Goal: Transaction & Acquisition: Purchase product/service

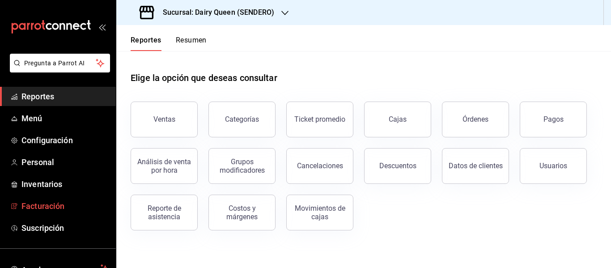
click at [48, 203] on span "Facturación" at bounding box center [64, 206] width 87 height 12
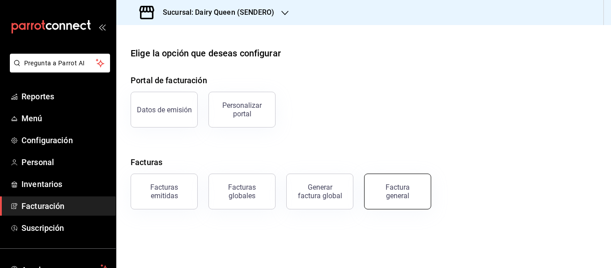
click at [411, 200] on button "Factura general" at bounding box center [397, 192] width 67 height 36
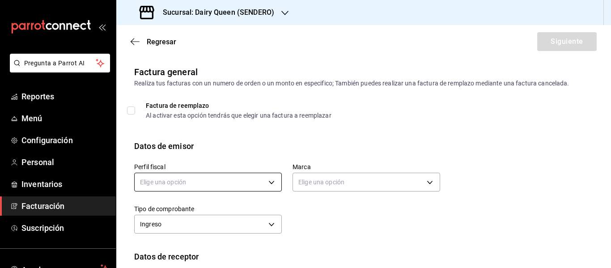
click at [195, 181] on body "Pregunta a Parrot AI Reportes Menú Configuración Personal Inventarios Facturaci…" at bounding box center [305, 134] width 611 height 268
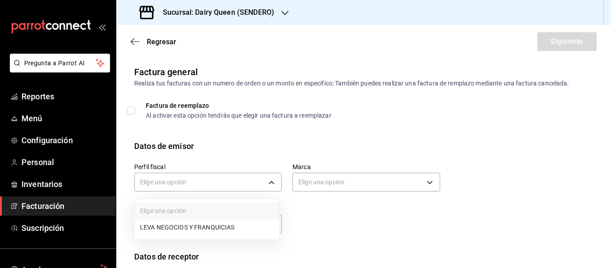
click at [177, 229] on li "LEVA NEGOCIOS Y FRANQUICIAS" at bounding box center [207, 227] width 144 height 17
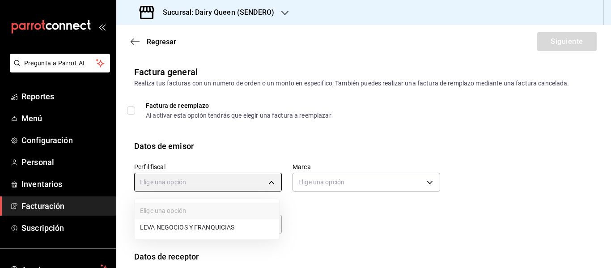
type input "1f792540-60ff-4881-9ceb-58d83b417625"
type input "faa19241-cb37-4dd1-b540-c7310fbb5ac4"
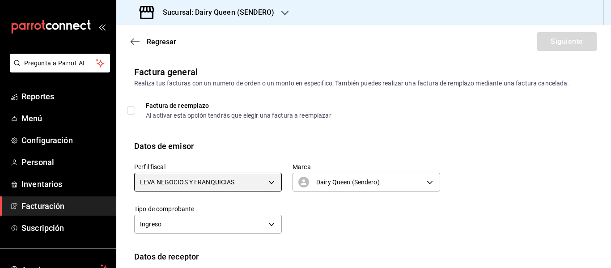
scroll to position [75, 0]
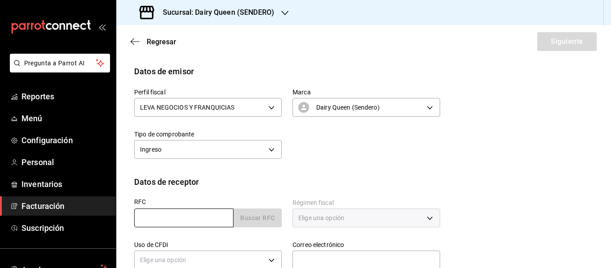
click at [177, 219] on input "text" at bounding box center [183, 217] width 99 height 19
click at [157, 218] on input "text" at bounding box center [183, 217] width 99 height 19
paste input "ADB040402I31"
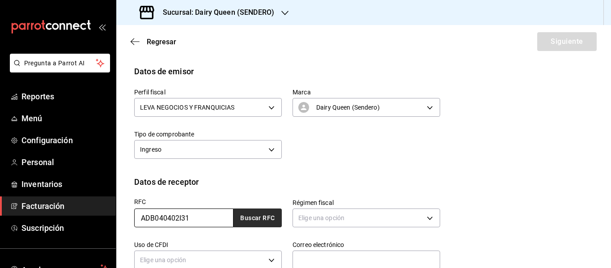
type input "ADB040402I31"
click at [255, 223] on button "Buscar RFC" at bounding box center [257, 217] width 48 height 19
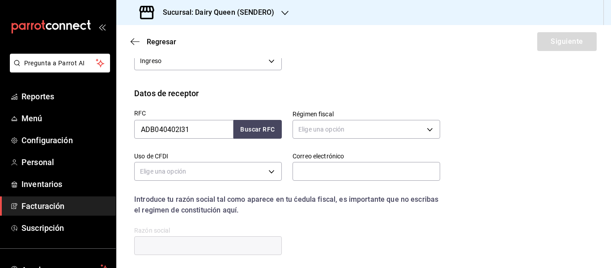
scroll to position [224, 0]
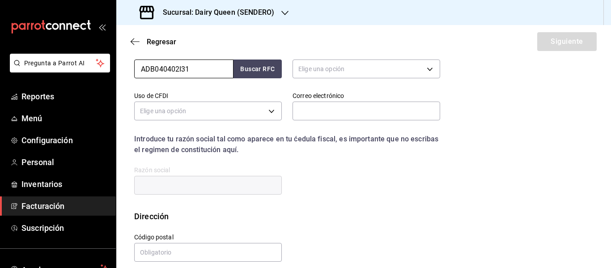
drag, startPoint x: 214, startPoint y: 69, endPoint x: 112, endPoint y: 71, distance: 102.0
click at [112, 71] on div "Pregunta a Parrot AI Reportes Menú Configuración Personal Inventarios Facturaci…" at bounding box center [305, 134] width 611 height 268
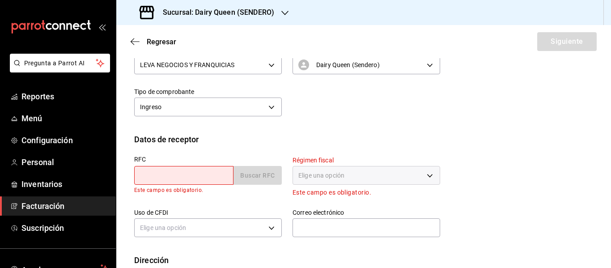
scroll to position [96, 0]
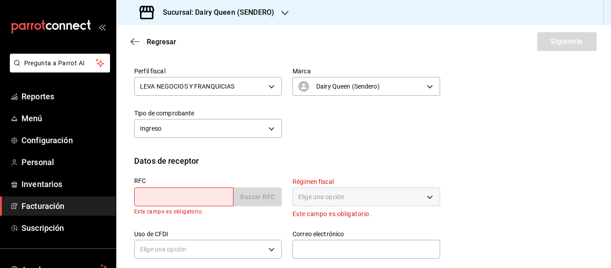
click at [348, 146] on div "Perfil fiscal LEVA NEGOCIOS Y FRANQUICIAS 1f792540-60ff-4881-9ceb-58d83b417625 …" at bounding box center [363, 105] width 459 height 98
click at [181, 192] on input "text" at bounding box center [183, 196] width 99 height 19
paste input "ADB040402I31"
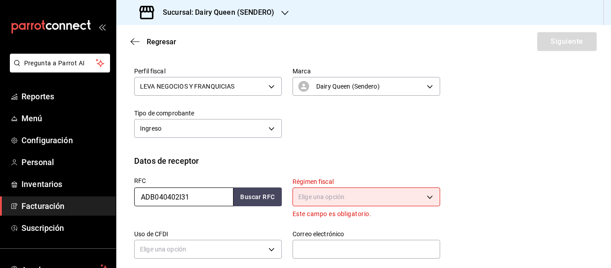
type input "ADB040402I31"
click at [327, 195] on body "Pregunta a Parrot AI Reportes Menú Configuración Personal Inventarios Facturaci…" at bounding box center [305, 134] width 611 height 268
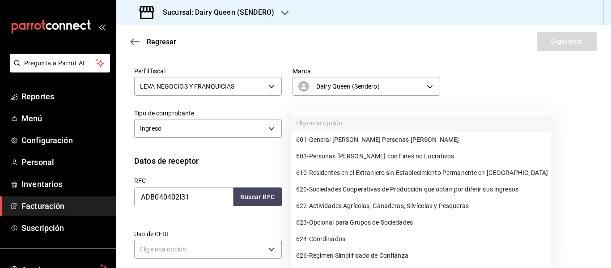
click at [331, 141] on span "601 - General [PERSON_NAME] Personas [PERSON_NAME]" at bounding box center [377, 139] width 163 height 9
type input "601"
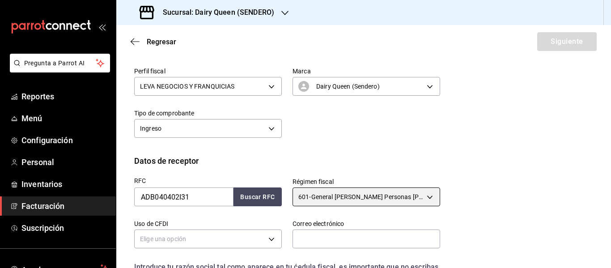
scroll to position [170, 0]
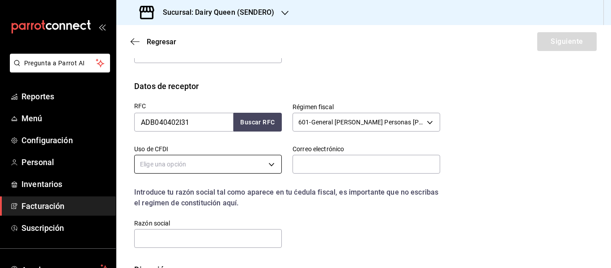
click at [210, 167] on body "Pregunta a Parrot AI Reportes Menú Configuración Personal Inventarios Facturaci…" at bounding box center [305, 134] width 611 height 268
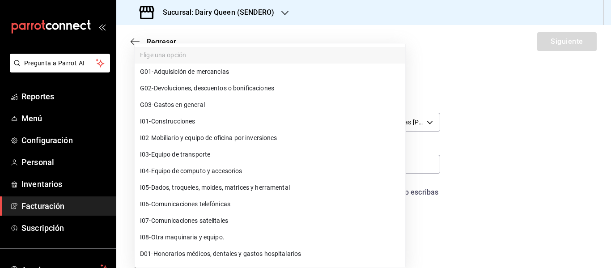
click at [183, 106] on span "G03 - Gastos en general" at bounding box center [172, 104] width 65 height 9
type input "G03"
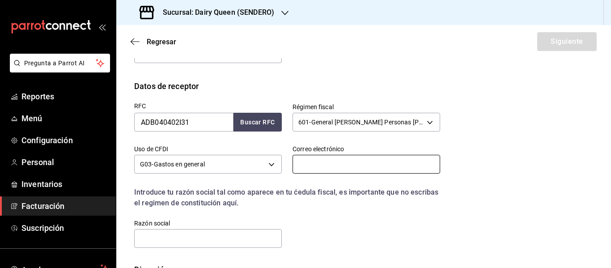
click at [318, 166] on input "text" at bounding box center [367, 164] width 148 height 19
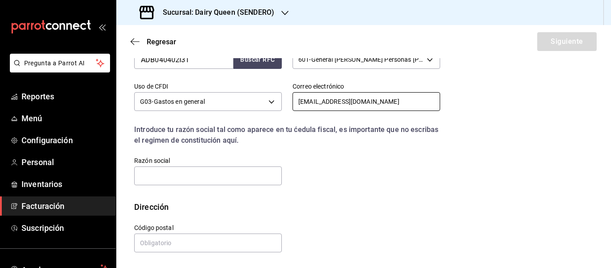
type input "[EMAIL_ADDRESS][DOMAIN_NAME]"
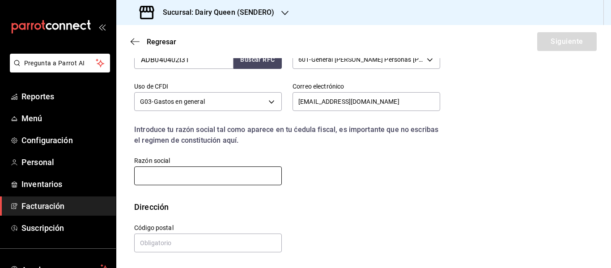
click at [173, 179] on input "text" at bounding box center [208, 175] width 148 height 19
paste input "AGUILAS DEL DESIERTO DE [GEOGRAPHIC_DATA][US_STATE]"
type input "AGUILAS DEL DESIERTO DE [GEOGRAPHIC_DATA][US_STATE]"
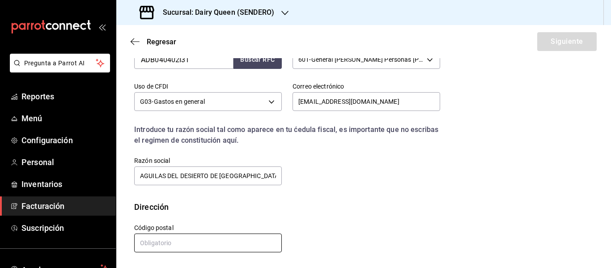
click at [161, 242] on input "text" at bounding box center [208, 242] width 148 height 19
paste input "11200"
type input "11200"
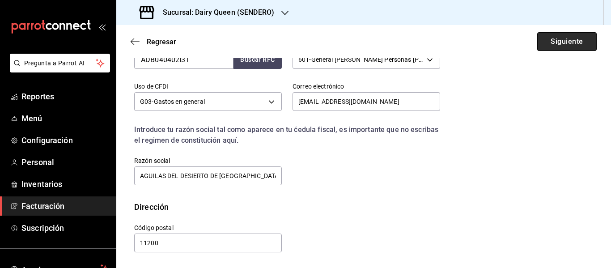
click at [562, 42] on button "Siguiente" at bounding box center [566, 41] width 59 height 19
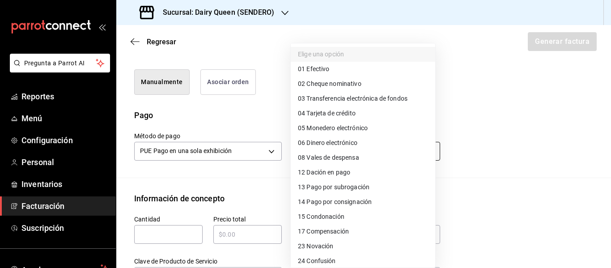
click at [324, 156] on body "Pregunta a Parrot AI Reportes Menú Configuración Personal Inventarios Facturaci…" at bounding box center [305, 134] width 611 height 268
click at [335, 112] on span "04 Tarjeta de crédito" at bounding box center [327, 113] width 58 height 9
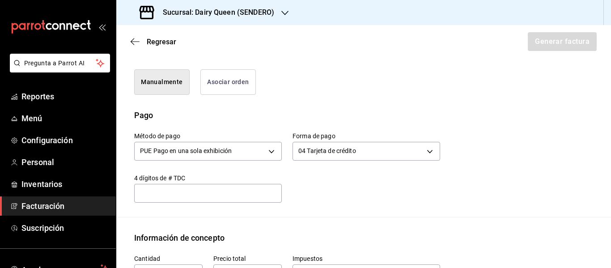
click at [335, 112] on ul "Elige una opción 01 Efectivo 02 Cheque nominativo 03 Transferencia electrónica …" at bounding box center [345, 195] width 108 height 195
click at [319, 146] on body "Pregunta a Parrot AI Reportes Menú Configuración Personal Inventarios Facturaci…" at bounding box center [305, 134] width 611 height 268
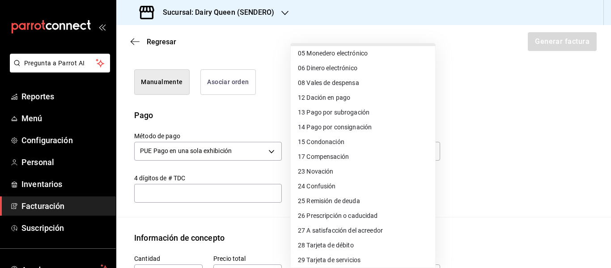
scroll to position [123, 0]
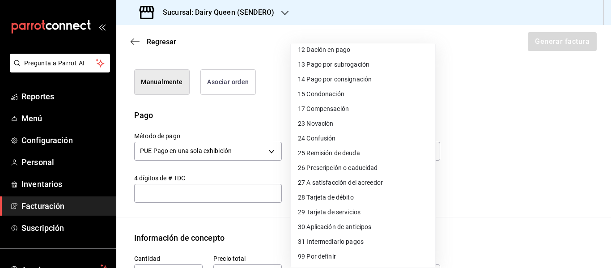
click at [350, 196] on span "28 Tarjeta de débito" at bounding box center [326, 197] width 56 height 9
type input "28"
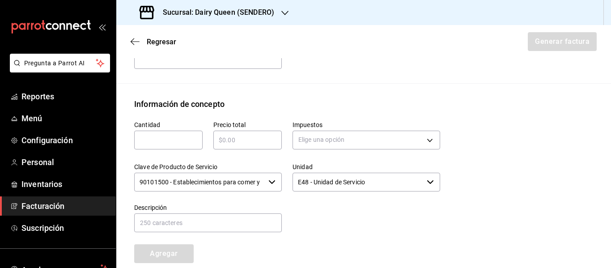
scroll to position [382, 0]
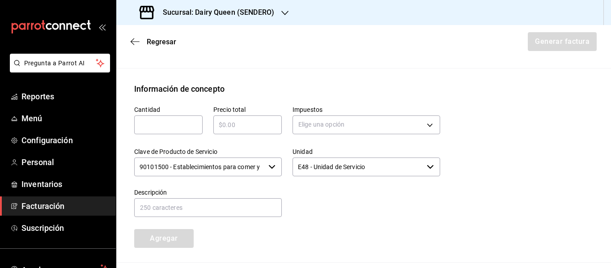
click at [157, 126] on input "text" at bounding box center [168, 124] width 68 height 11
type input "1"
paste input "$439"
type input "$439"
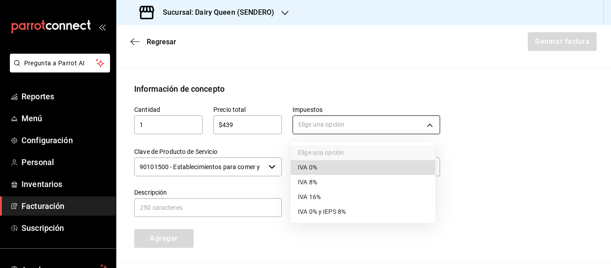
click at [328, 123] on body "Pregunta a Parrot AI Reportes Menú Configuración Personal Inventarios Facturaci…" at bounding box center [305, 134] width 611 height 268
click at [317, 166] on span "IVA 0%" at bounding box center [307, 167] width 19 height 9
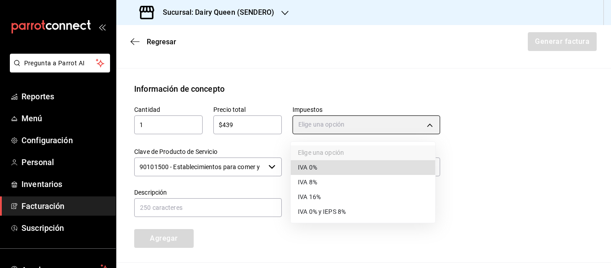
type input "IVA_0"
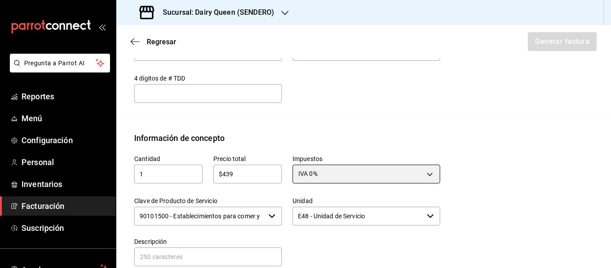
scroll to position [407, 0]
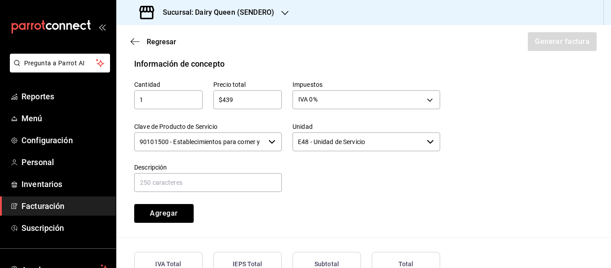
click at [197, 144] on input "90101500 - Establecimientos para comer y beber" at bounding box center [199, 141] width 131 height 19
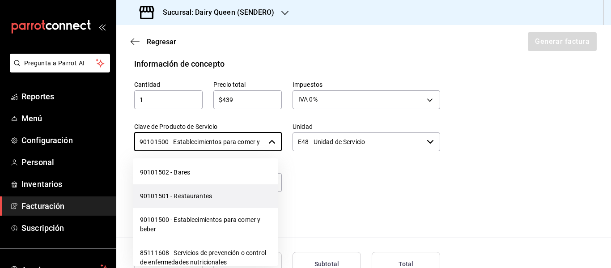
scroll to position [373, 0]
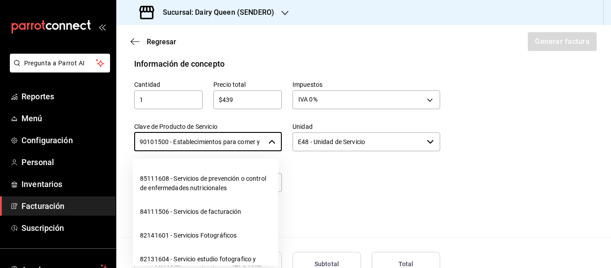
click at [338, 195] on div "Cantidad 1 ​ Precio total $439 ​ Impuestos IVA 0% IVA_0 Clave de Producto de Se…" at bounding box center [281, 146] width 317 height 153
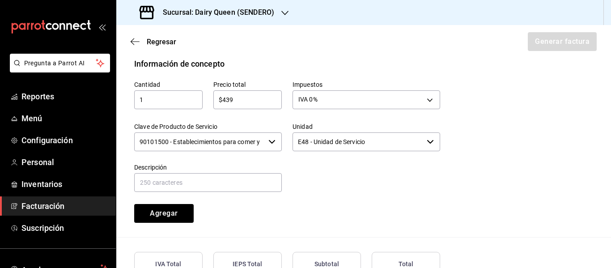
click at [248, 145] on input "90101500 - Establecimientos para comer y beber" at bounding box center [199, 141] width 131 height 19
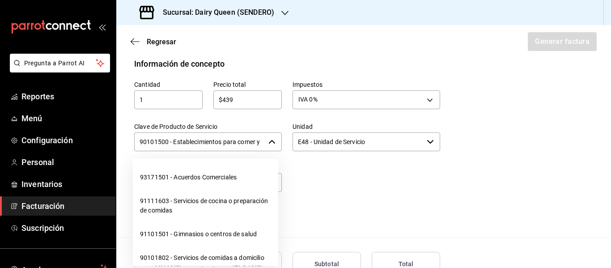
scroll to position [0, 21]
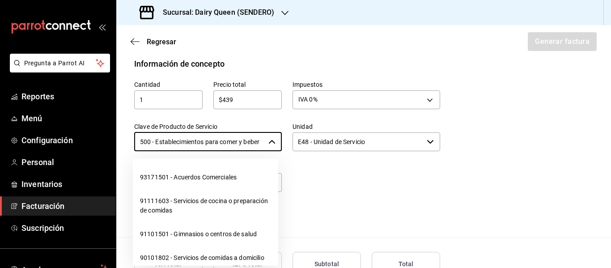
drag, startPoint x: 138, startPoint y: 141, endPoint x: 280, endPoint y: 145, distance: 142.7
click at [280, 145] on div "Cantidad 1 ​ Precio total $439 ​ Impuestos IVA 0% IVA_0 Clave de Producto de Se…" at bounding box center [281, 146] width 317 height 153
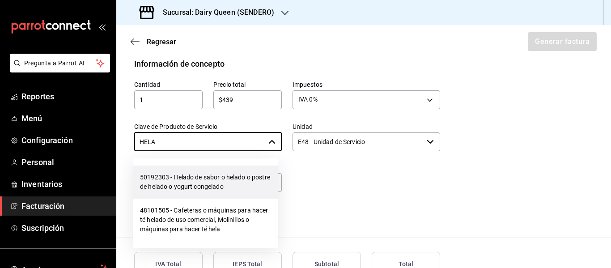
click at [189, 187] on li "50192303 - Helado de sabor o helado o postre de helado o yogurt congelado" at bounding box center [205, 181] width 145 height 33
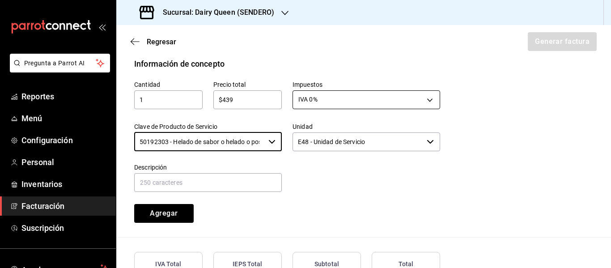
type input "50192303 - Helado de sabor o helado o postre de helado o yogurt congelado"
click at [324, 102] on body "Pregunta a Parrot AI Reportes Menú Configuración Personal Inventarios Facturaci…" at bounding box center [305, 134] width 611 height 268
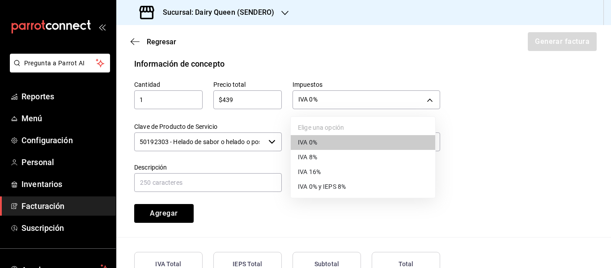
click at [315, 173] on span "IVA 16%" at bounding box center [309, 171] width 23 height 9
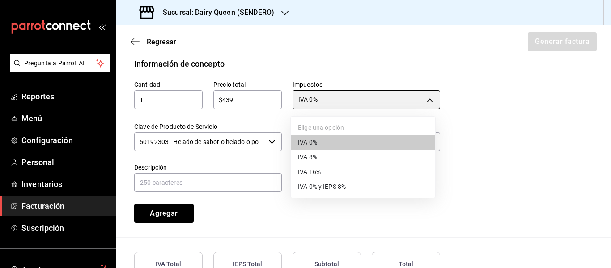
type input "IVA_16"
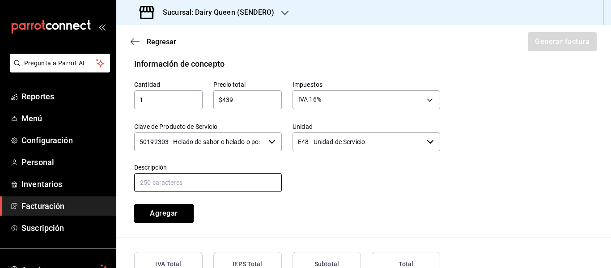
click at [174, 181] on input "text" at bounding box center [208, 182] width 148 height 19
paste input "Pastel De Blizzard® De Choco Fresa"
type input "Pastel De Blizzard® De Choco Fresa"
click at [161, 212] on button "Agregar" at bounding box center [163, 213] width 59 height 19
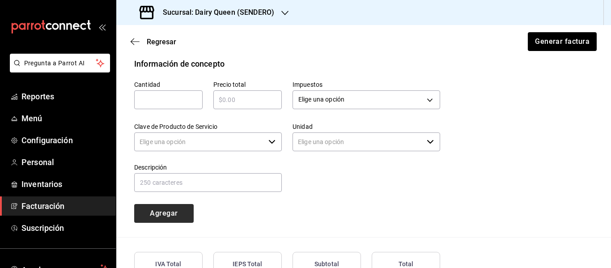
type input "90101500 - Establecimientos para comer y beber"
type input "E48 - Unidad de Servicio"
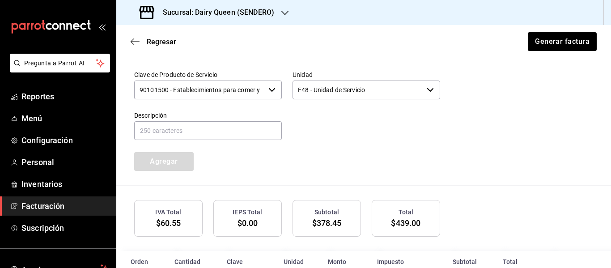
scroll to position [504, 0]
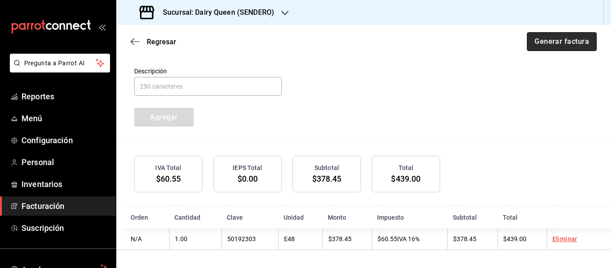
click at [555, 43] on button "Generar factura" at bounding box center [562, 41] width 70 height 19
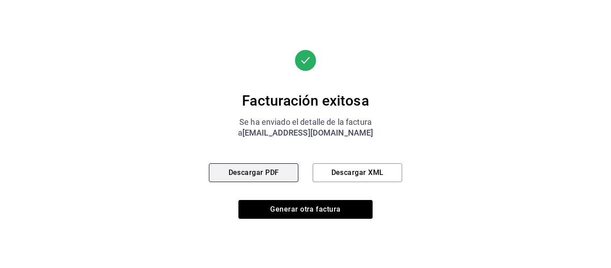
click at [272, 173] on button "Descargar PDF" at bounding box center [253, 172] width 89 height 19
click at [284, 166] on button "Descargar PDF" at bounding box center [253, 172] width 89 height 19
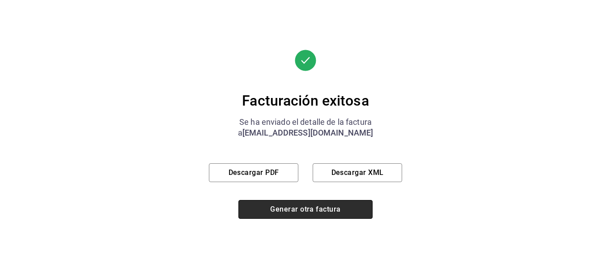
click at [284, 211] on button "Generar otra factura" at bounding box center [305, 209] width 134 height 19
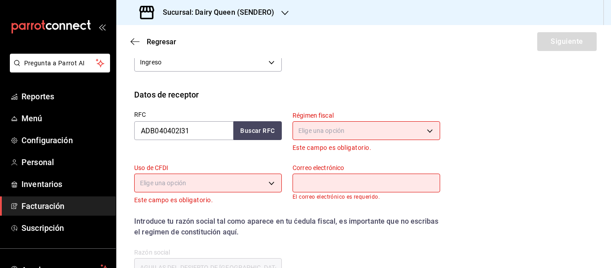
scroll to position [149, 0]
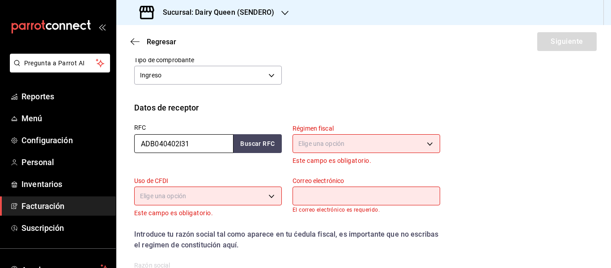
drag, startPoint x: 194, startPoint y: 144, endPoint x: 121, endPoint y: 145, distance: 73.4
click at [121, 145] on div "Datos de receptor RFC ADB040402I31 Buscar RFC Régimen fiscal Elige una opción E…" at bounding box center [363, 204] width 495 height 204
paste input "IFC130822997"
type input "IFC130822997"
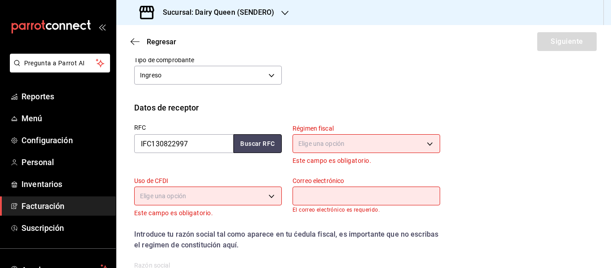
click at [262, 140] on button "Buscar RFC" at bounding box center [257, 143] width 48 height 19
click at [319, 143] on body "Pregunta a Parrot AI Reportes Menú Configuración Personal Inventarios Facturaci…" at bounding box center [305, 134] width 611 height 268
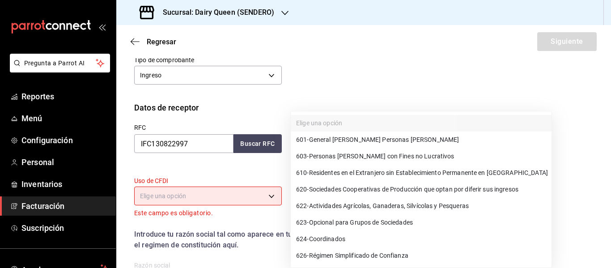
click at [327, 136] on span "601 - General [PERSON_NAME] Personas [PERSON_NAME]" at bounding box center [377, 139] width 163 height 9
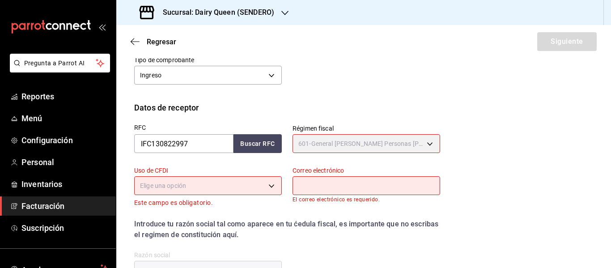
type input "601"
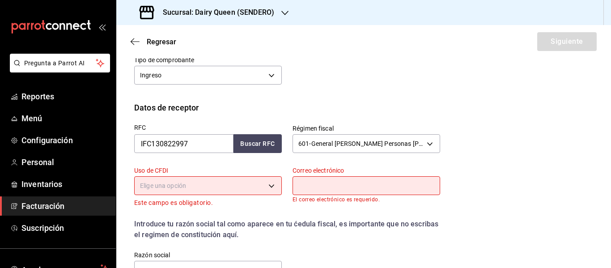
click at [218, 191] on body "Pregunta a Parrot AI Reportes Menú Configuración Personal Inventarios Facturaci…" at bounding box center [305, 134] width 611 height 268
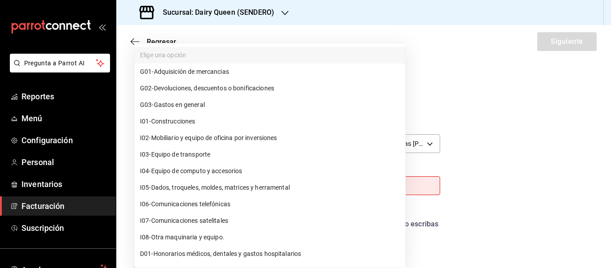
click at [183, 108] on span "G03 - Gastos en general" at bounding box center [172, 104] width 65 height 9
type input "G03"
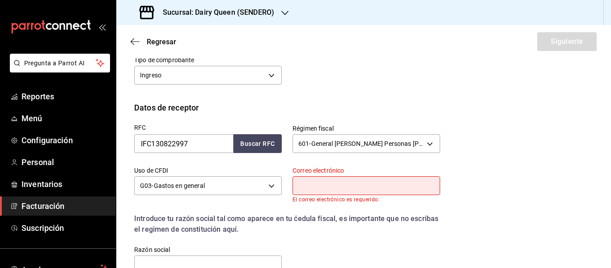
click at [313, 192] on input "text" at bounding box center [367, 185] width 148 height 19
type input "[EMAIL_ADDRESS][DOMAIN_NAME]"
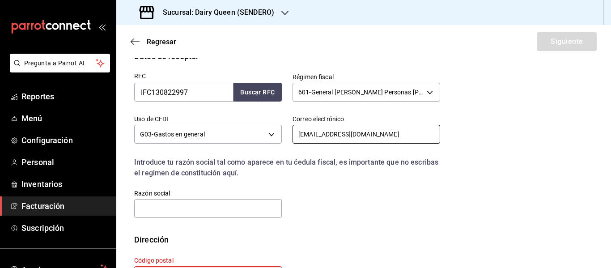
scroll to position [239, 0]
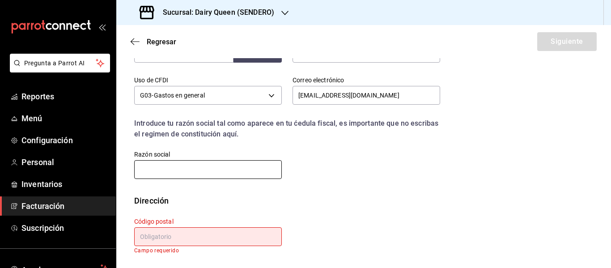
click at [172, 172] on input "text" at bounding box center [208, 169] width 148 height 19
paste input "IMPULSORA FC"
type input "IMPULSORA FC"
click at [165, 239] on input "text" at bounding box center [208, 236] width 148 height 19
paste input "66056"
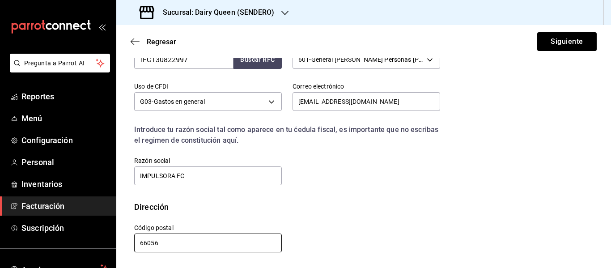
scroll to position [233, 0]
type input "66056"
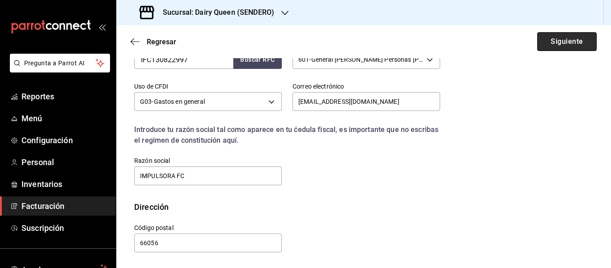
click at [546, 34] on button "Siguiente" at bounding box center [566, 41] width 59 height 19
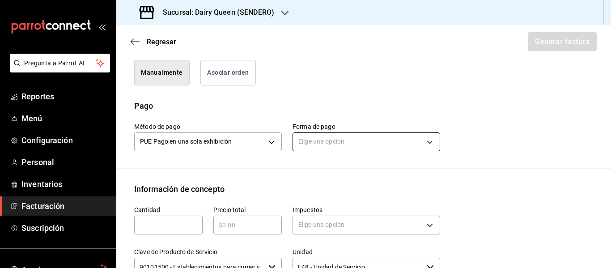
click at [330, 141] on body "Pregunta a Parrot AI Reportes Menú Configuración Personal Inventarios Facturaci…" at bounding box center [305, 134] width 611 height 268
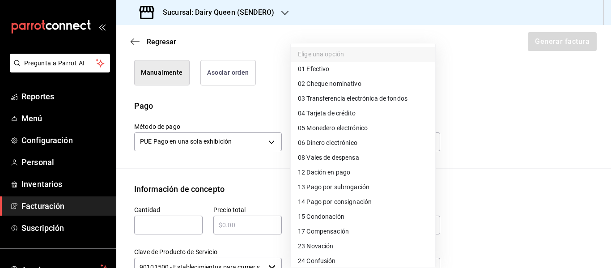
scroll to position [123, 0]
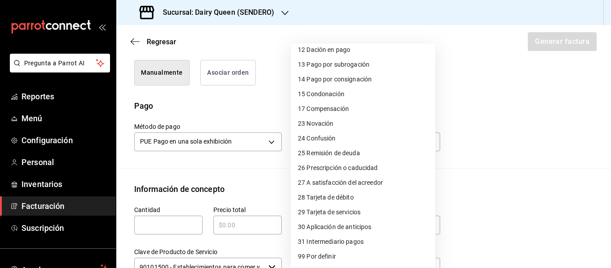
click at [341, 199] on span "28 Tarjeta de débito" at bounding box center [326, 197] width 56 height 9
type input "28"
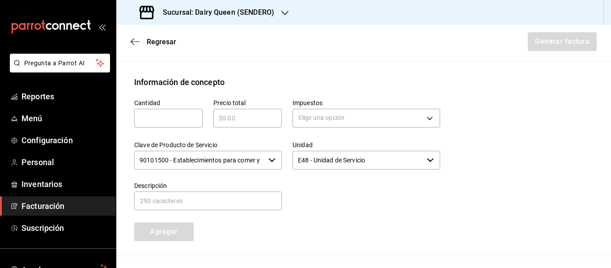
scroll to position [382, 0]
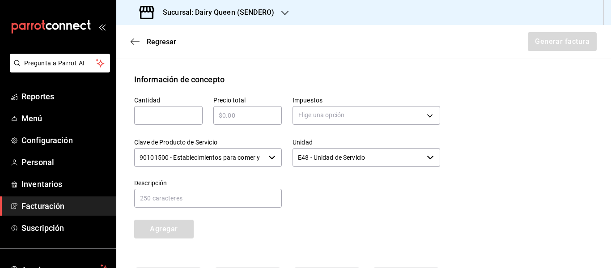
click at [165, 107] on div "​" at bounding box center [168, 115] width 68 height 19
type input "1"
click at [242, 113] on input "text" at bounding box center [247, 115] width 68 height 11
paste input "$545"
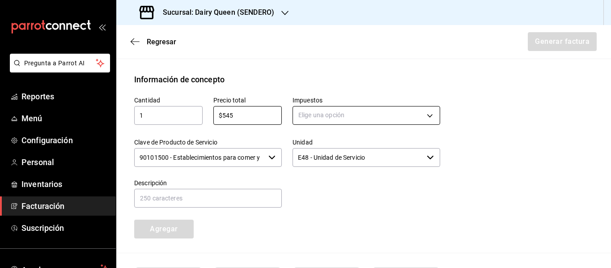
type input "$545"
click at [352, 116] on body "Pregunta a Parrot AI Reportes Menú Configuración Personal Inventarios Facturaci…" at bounding box center [305, 134] width 611 height 268
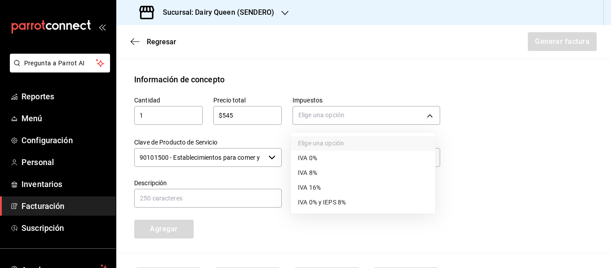
click at [308, 190] on span "IVA 16%" at bounding box center [309, 187] width 23 height 9
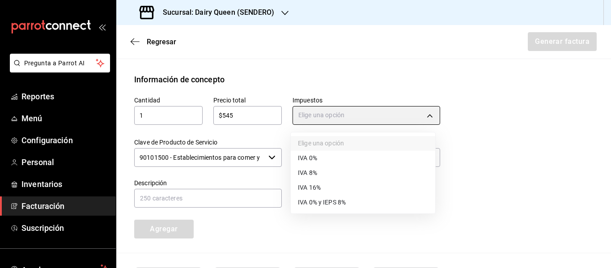
type input "IVA_16"
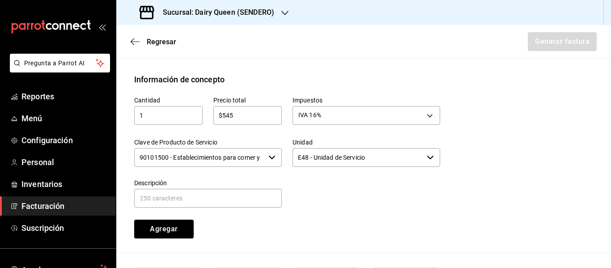
click at [213, 161] on input "90101500 - Establecimientos para comer y beber" at bounding box center [199, 157] width 131 height 19
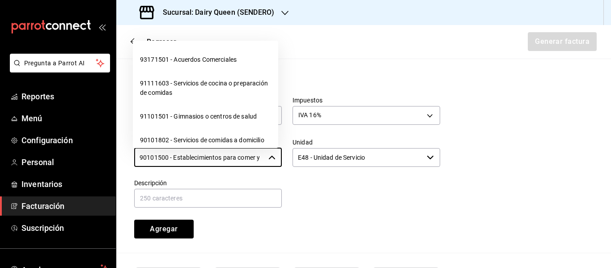
click at [319, 199] on div at bounding box center [361, 188] width 158 height 41
drag, startPoint x: 138, startPoint y: 155, endPoint x: 273, endPoint y: 154, distance: 135.1
click at [273, 154] on div "90101500 - Establecimientos para comer y beber ​" at bounding box center [208, 157] width 148 height 19
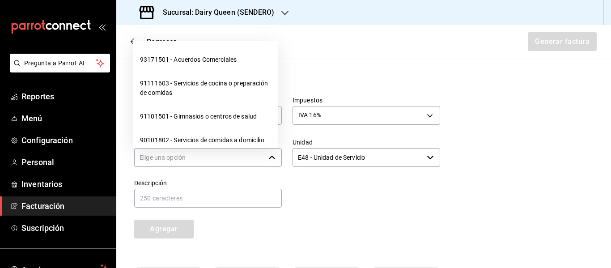
scroll to position [0, 0]
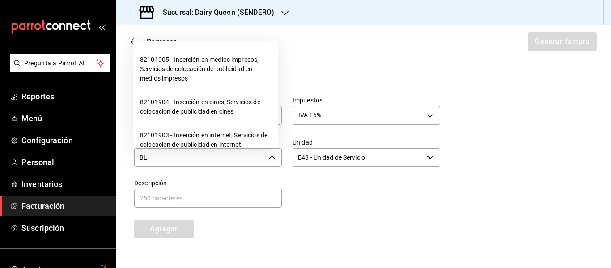
type input "B"
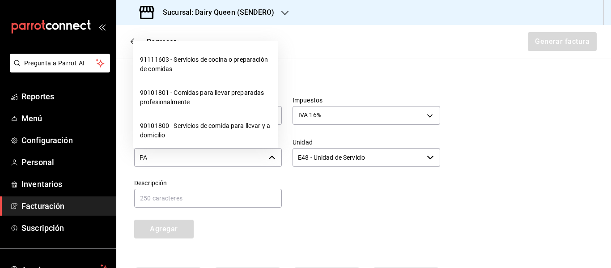
type input "P"
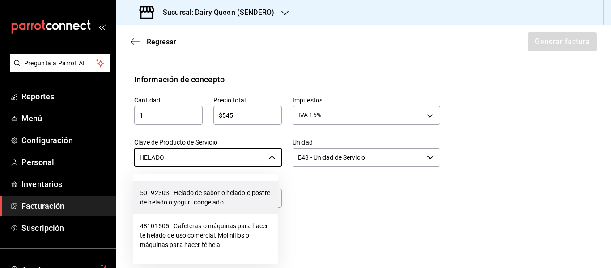
click at [226, 197] on li "50192303 - Helado de sabor o helado o postre de helado o yogurt congelado" at bounding box center [205, 197] width 145 height 33
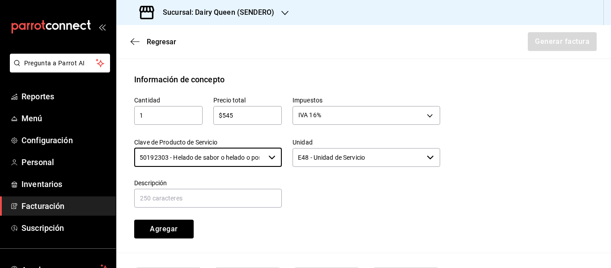
type input "50192303 - Helado de sabor o helado o postre de helado o yogurt congelado"
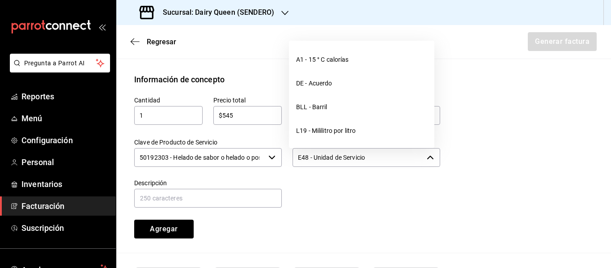
click at [336, 161] on input "E48 - Unidad de Servicio" at bounding box center [358, 157] width 131 height 19
drag, startPoint x: 372, startPoint y: 157, endPoint x: 267, endPoint y: 159, distance: 104.3
click at [267, 159] on div "Cantidad 1 ​ Precio total $545 ​ Impuestos IVA 16% IVA_16 Clave de Producto de …" at bounding box center [281, 161] width 317 height 153
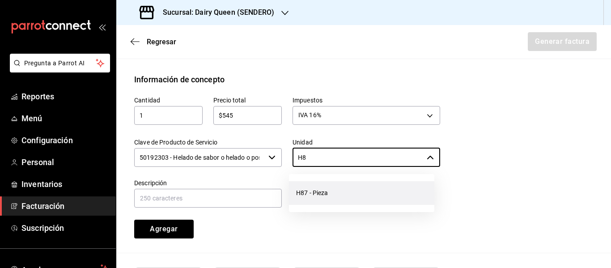
click at [321, 190] on li "H87 - Pieza" at bounding box center [361, 193] width 145 height 24
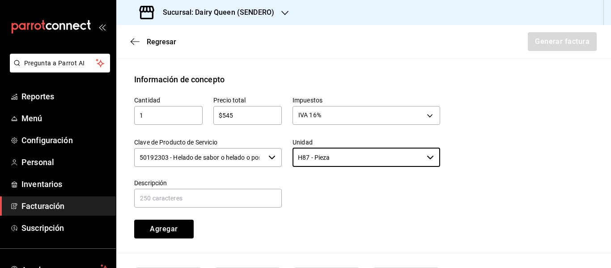
type input "H87 - Pieza"
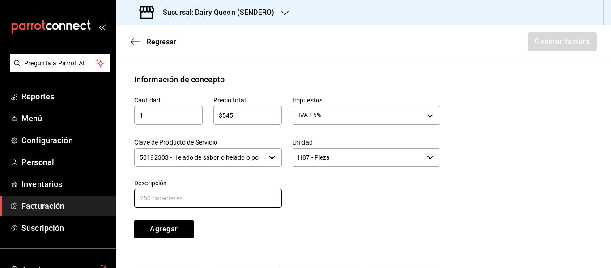
click at [175, 200] on input "text" at bounding box center [208, 198] width 148 height 19
paste input "Pastel De Blizzard® De Oreo®"
type input "Pastel De Blizzard® De Oreo®"
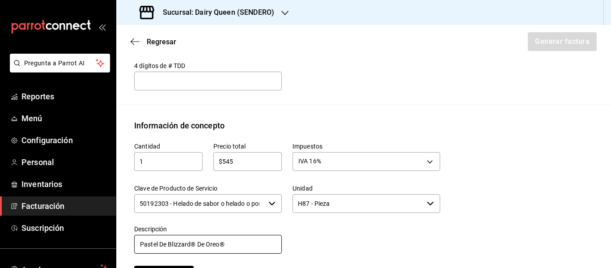
scroll to position [323, 0]
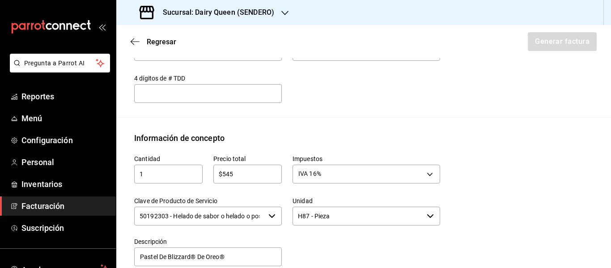
click at [476, 194] on div "Cantidad 1 ​ Precio total $545 ​ Impuestos IVA 16% IVA_16 Clave de Producto de …" at bounding box center [363, 227] width 459 height 167
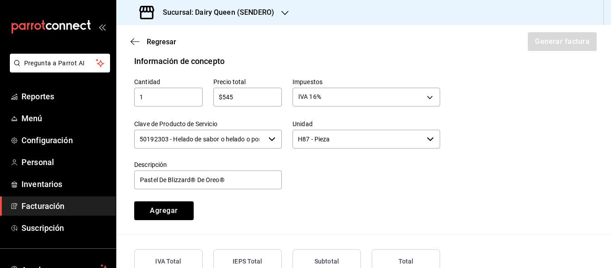
scroll to position [472, 0]
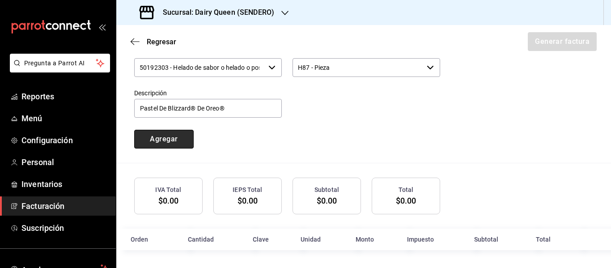
click at [168, 141] on button "Agregar" at bounding box center [163, 139] width 59 height 19
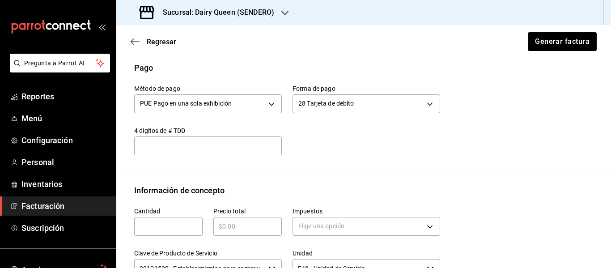
scroll to position [495, 0]
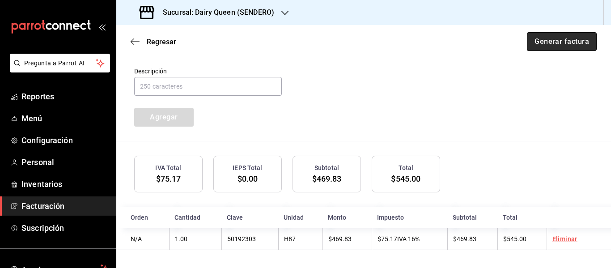
click at [558, 37] on button "Generar factura" at bounding box center [562, 41] width 70 height 19
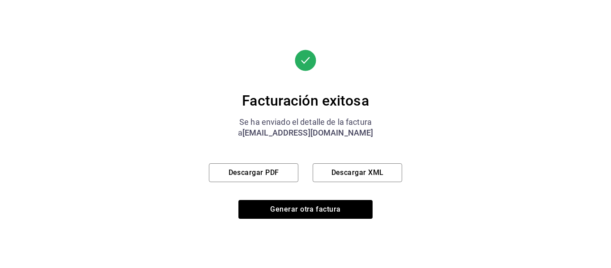
click at [252, 185] on div "Facturación exitosa Se ha enviado el detalle de la factura a [EMAIL_ADDRESS][DO…" at bounding box center [305, 134] width 193 height 169
click at [256, 177] on button "Descargar PDF" at bounding box center [253, 172] width 89 height 19
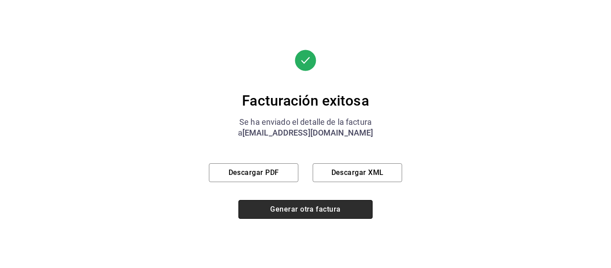
click at [321, 207] on button "Generar otra factura" at bounding box center [305, 209] width 134 height 19
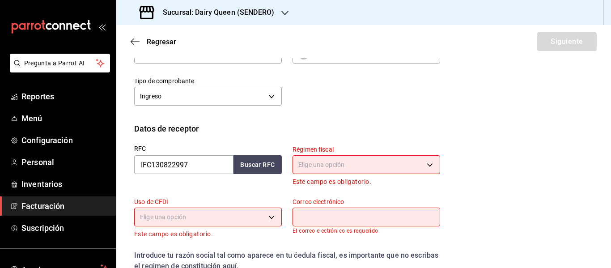
scroll to position [149, 0]
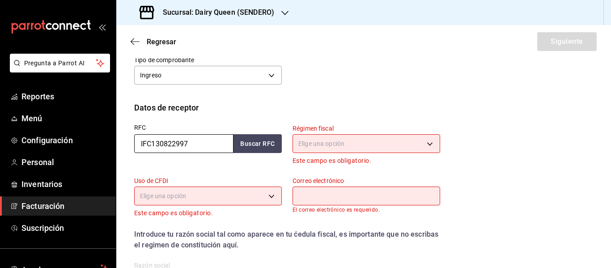
click at [196, 136] on input "IFC130822997" at bounding box center [183, 143] width 99 height 19
drag, startPoint x: 196, startPoint y: 136, endPoint x: 119, endPoint y: 140, distance: 77.0
click at [119, 140] on div "Datos de receptor RFC IFC130822997 Buscar RFC Régimen fiscal Elige una opción E…" at bounding box center [363, 204] width 495 height 204
paste input "PSV9308206Z9"
type input "PSV9308206Z9"
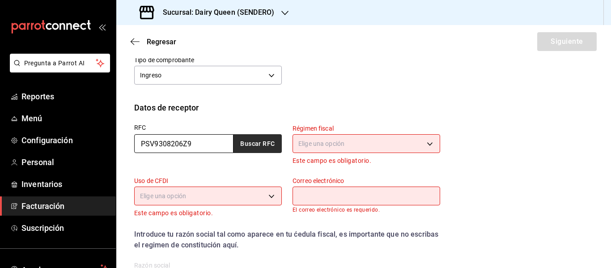
type input "PSV9308206Z9"
click at [272, 142] on button "Buscar RFC" at bounding box center [257, 143] width 48 height 19
click at [360, 143] on body "Pregunta a Parrot AI Reportes Menú Configuración Personal Inventarios Facturaci…" at bounding box center [305, 134] width 611 height 268
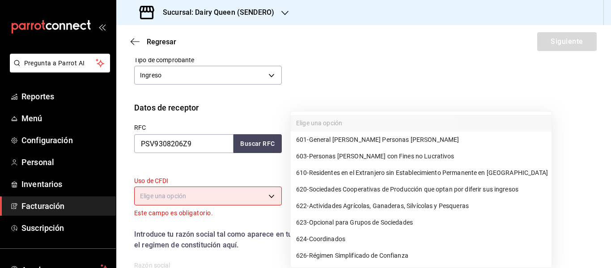
click at [377, 159] on span "603 - Personas [PERSON_NAME] con Fines no Lucrativos" at bounding box center [375, 156] width 158 height 9
type input "603"
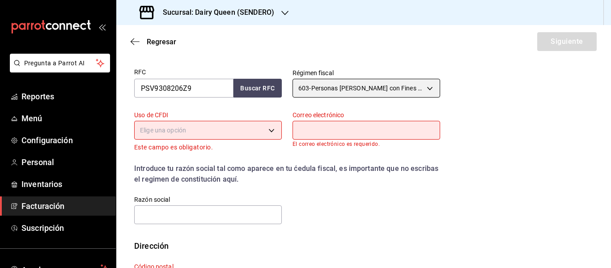
scroll to position [224, 0]
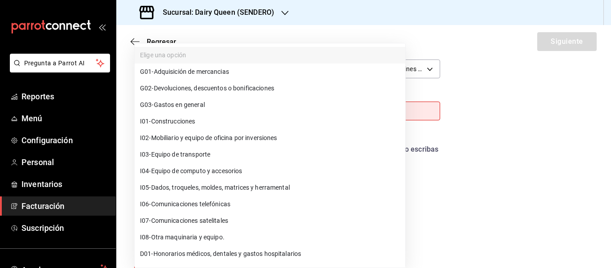
click at [223, 114] on body "Pregunta a Parrot AI Reportes Menú Configuración Personal Inventarios Facturaci…" at bounding box center [305, 134] width 611 height 268
click at [176, 104] on span "G03 - Gastos en general" at bounding box center [172, 104] width 65 height 9
type input "G03"
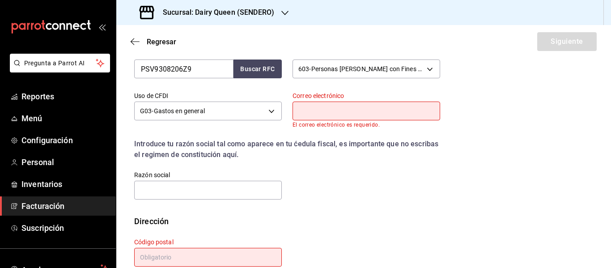
click at [311, 110] on input "text" at bounding box center [367, 111] width 148 height 19
type input "[EMAIL_ADDRESS][DOMAIN_NAME]"
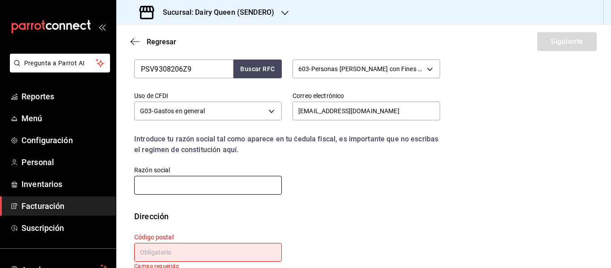
click at [179, 178] on input "text" at bounding box center [208, 185] width 148 height 19
paste input "PARROQUIA DE [GEOGRAPHIC_DATA][PERSON_NAME] EN [GEOGRAPHIC_DATA]"
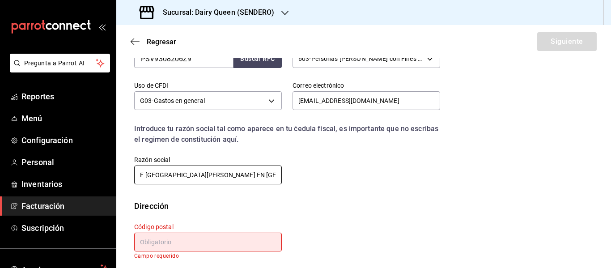
scroll to position [239, 0]
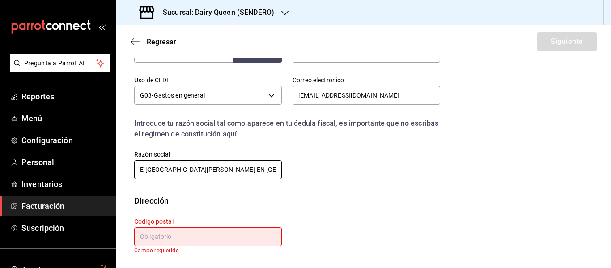
type input "PARROQUIA DE [GEOGRAPHIC_DATA][PERSON_NAME] EN [GEOGRAPHIC_DATA]"
click at [195, 239] on input "text" at bounding box center [208, 236] width 148 height 19
paste input "66100"
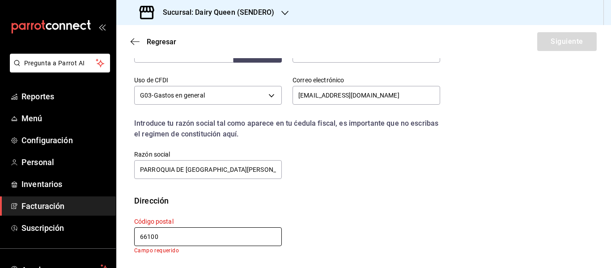
scroll to position [233, 0]
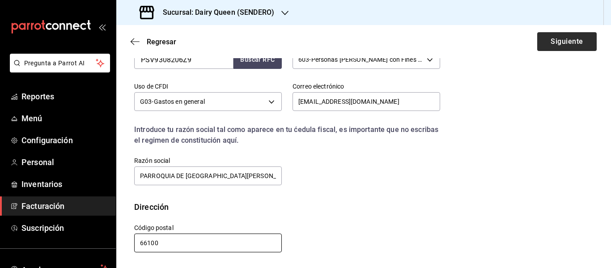
type input "66100"
click at [562, 50] on button "Siguiente" at bounding box center [566, 41] width 59 height 19
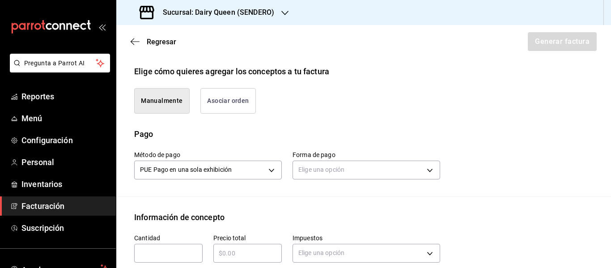
click at [327, 167] on div "Método de pago PUE Pago en una sola exhibición PUE Forma de pago Elige una opci…" at bounding box center [363, 168] width 459 height 56
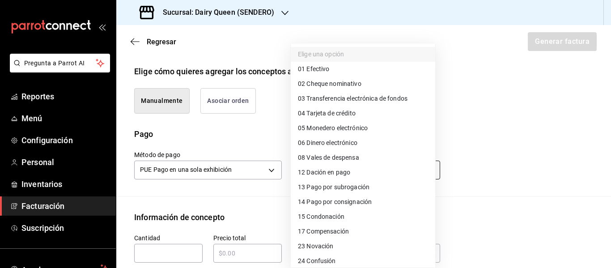
click at [327, 157] on body "Pregunta a Parrot AI Reportes Menú Configuración Personal Inventarios Facturaci…" at bounding box center [305, 134] width 611 height 268
click at [310, 64] on span "01 Efectivo" at bounding box center [313, 68] width 31 height 9
type input "01"
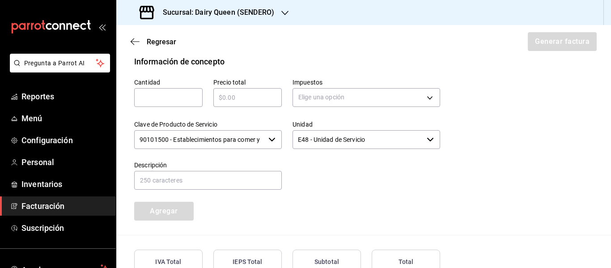
scroll to position [368, 0]
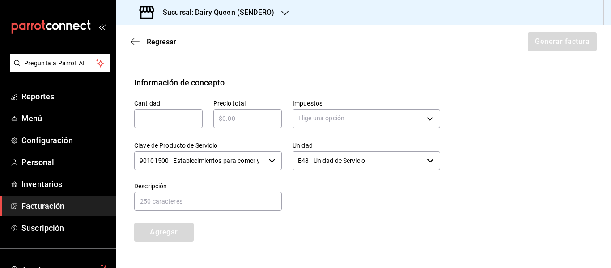
click at [170, 113] on input "text" at bounding box center [168, 118] width 68 height 11
type input "1"
paste input "$545"
type input "$545"
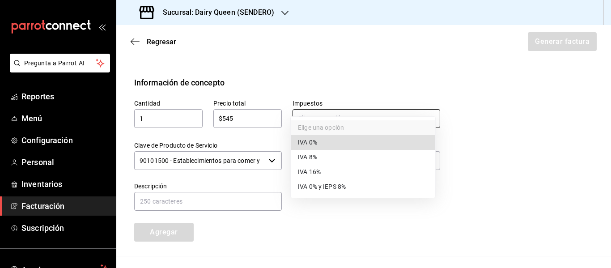
click at [315, 96] on body "Pregunta a Parrot AI Reportes Menú Configuración Personal Inventarios Facturaci…" at bounding box center [305, 134] width 611 height 268
click at [317, 173] on span "IVA 16%" at bounding box center [309, 171] width 23 height 9
type input "IVA_16"
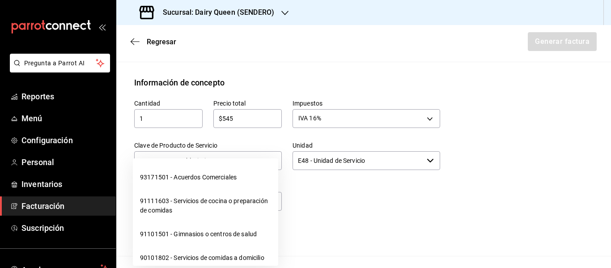
scroll to position [0, 21]
drag, startPoint x: 137, startPoint y: 140, endPoint x: 278, endPoint y: 139, distance: 141.3
click at [278, 151] on div "90101500 - Establecimientos para comer y beber ​" at bounding box center [208, 160] width 148 height 19
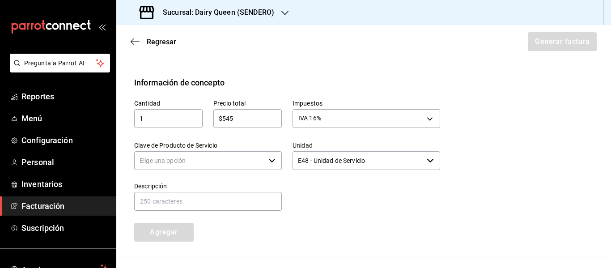
click at [202, 151] on input "Clave de Producto de Servicio" at bounding box center [199, 160] width 131 height 19
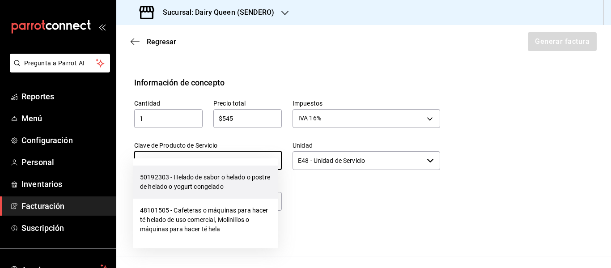
click at [216, 183] on li "50192303 - Helado de sabor o helado o postre de helado o yogurt congelado" at bounding box center [205, 181] width 145 height 33
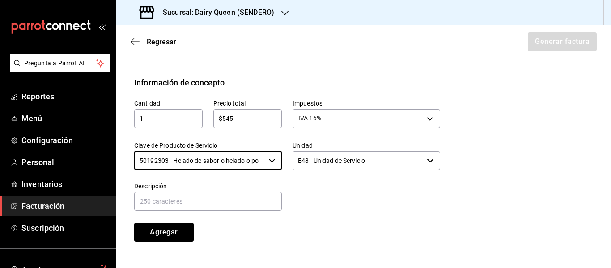
type input "50192303 - Helado de sabor o helado o postre de helado o yogurt congelado"
click at [350, 151] on input "E48 - Unidad de Servicio" at bounding box center [358, 160] width 131 height 19
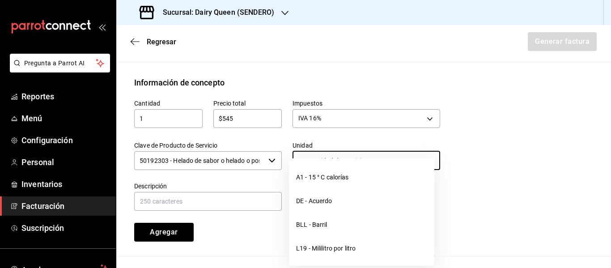
drag, startPoint x: 395, startPoint y: 140, endPoint x: 272, endPoint y: 140, distance: 123.4
click at [272, 140] on div "Cantidad 1 ​ Precio total $545 ​ Impuestos IVA 16% IVA_16 Clave de Producto de …" at bounding box center [281, 165] width 317 height 153
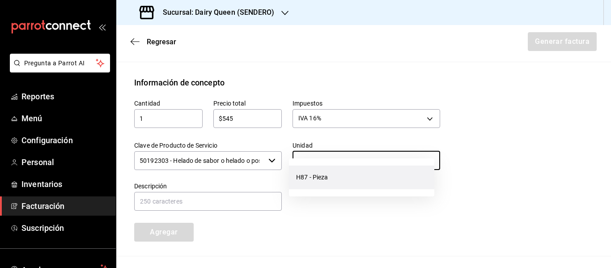
click at [311, 172] on li "H87 - Pieza" at bounding box center [361, 177] width 145 height 24
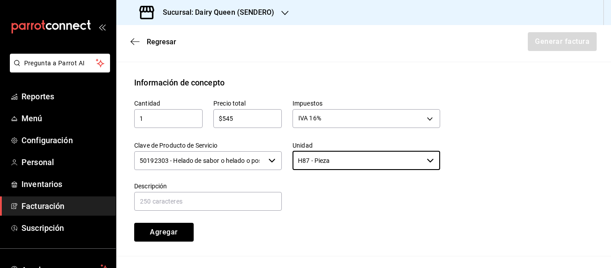
type input "H87 - Pieza"
click at [216, 192] on input "text" at bounding box center [208, 201] width 148 height 19
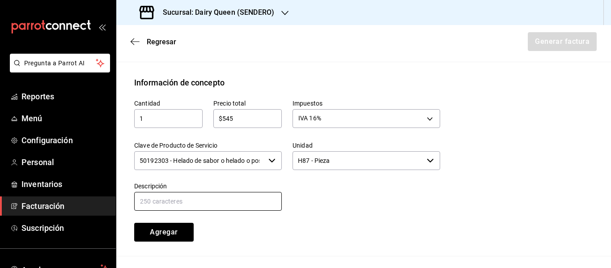
paste input "Pastel De Blizzard® De Oreo®"
type input "Pastel De Blizzard® De Oreo®"
click at [183, 223] on button "Agregar" at bounding box center [163, 232] width 59 height 19
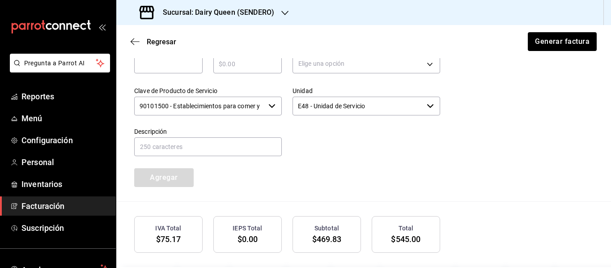
scroll to position [390, 0]
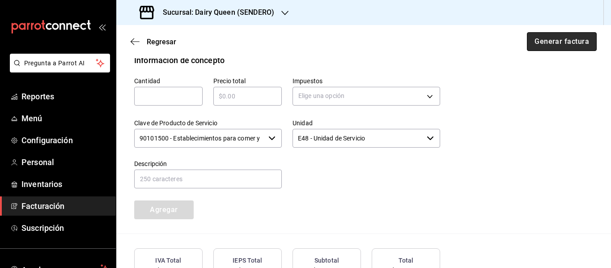
click at [544, 42] on button "Generar factura" at bounding box center [562, 41] width 70 height 19
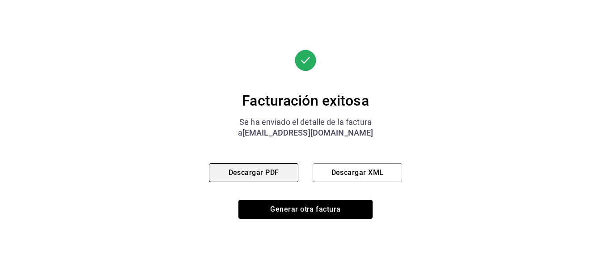
click at [262, 175] on button "Descargar PDF" at bounding box center [253, 172] width 89 height 19
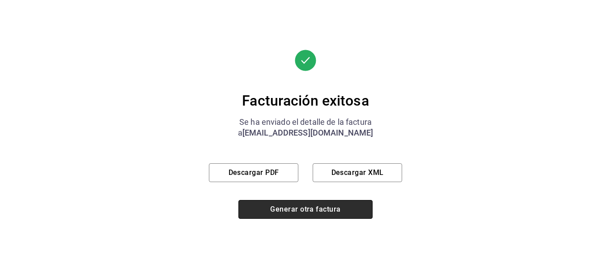
click at [284, 212] on button "Generar otra factura" at bounding box center [305, 209] width 134 height 19
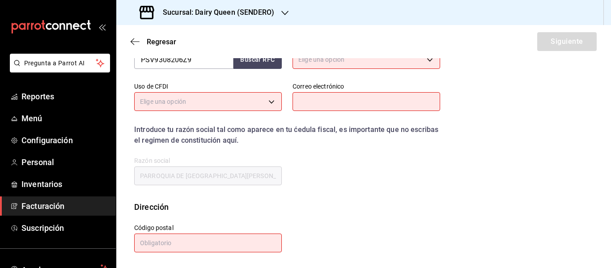
scroll to position [160, 0]
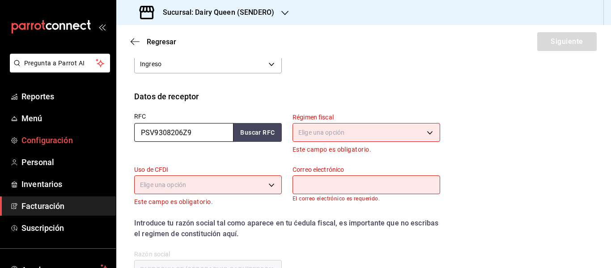
drag, startPoint x: 199, startPoint y: 136, endPoint x: 89, endPoint y: 135, distance: 109.1
click at [98, 135] on div "Pregunta a Parrot AI Reportes Menú Configuración Personal Inventarios Facturaci…" at bounding box center [305, 134] width 611 height 268
paste input "CLA150101LHA"
type input "CLA150101LHA"
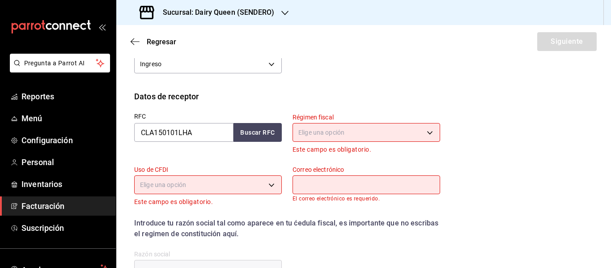
click at [339, 137] on body "Pregunta a Parrot AI Reportes Menú Configuración Personal Inventarios Facturaci…" at bounding box center [305, 134] width 611 height 268
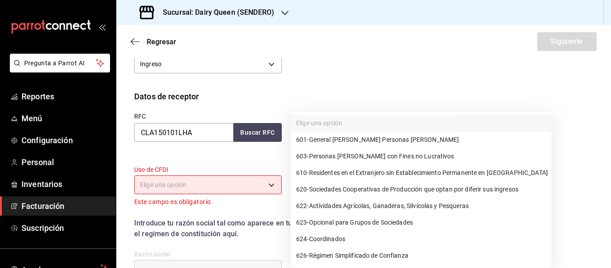
click at [349, 140] on span "601 - General [PERSON_NAME] Personas [PERSON_NAME]" at bounding box center [377, 139] width 163 height 9
type input "601"
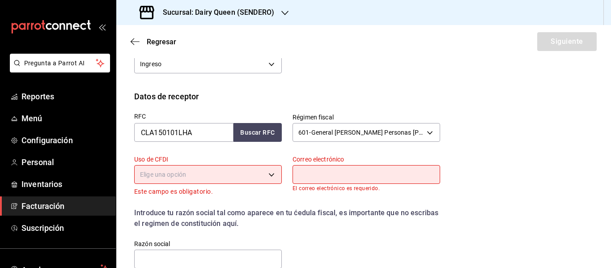
click at [208, 166] on div "Elige una opción" at bounding box center [208, 173] width 148 height 24
click at [206, 175] on body "Pregunta a Parrot AI Reportes Menú Configuración Personal Inventarios Facturaci…" at bounding box center [305, 134] width 611 height 268
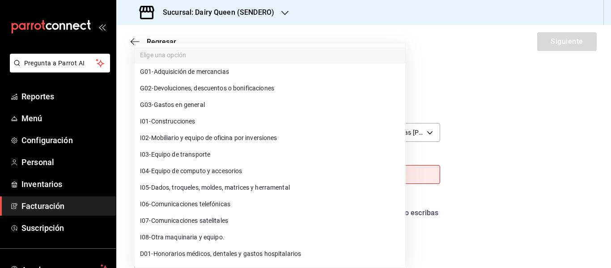
click at [182, 107] on span "G03 - Gastos en general" at bounding box center [172, 104] width 65 height 9
type input "G03"
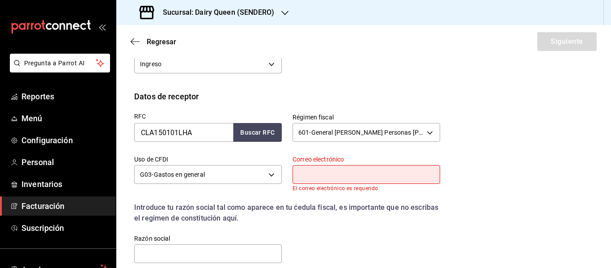
click at [373, 171] on input "text" at bounding box center [367, 174] width 148 height 19
type input "[EMAIL_ADDRESS][DOMAIN_NAME]"
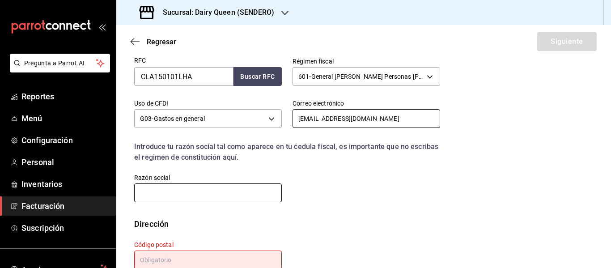
scroll to position [235, 0]
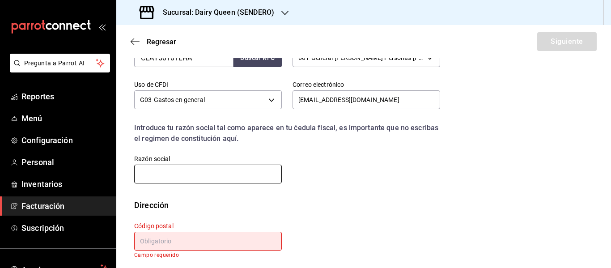
click at [186, 174] on input "text" at bounding box center [208, 174] width 148 height 19
paste input "CUBIMSA 2020"
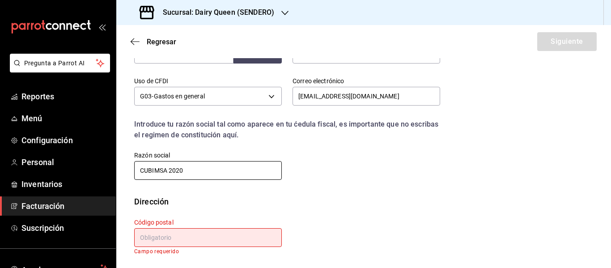
scroll to position [239, 0]
type input "CUBIMSA 2020"
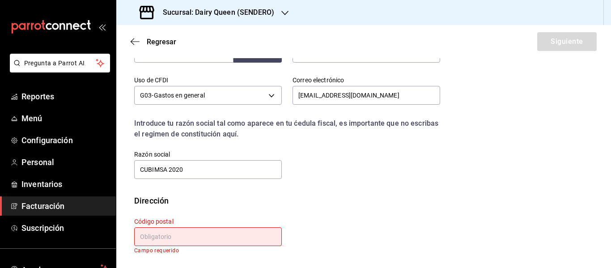
click at [183, 235] on input "text" at bounding box center [208, 236] width 148 height 19
paste input "31020"
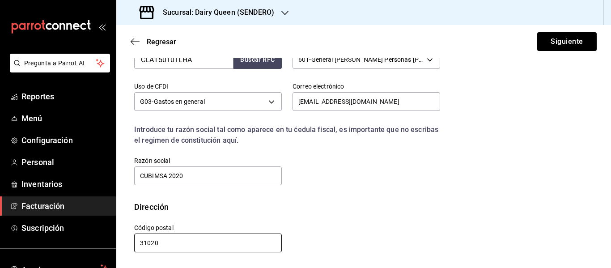
scroll to position [233, 0]
type input "31020"
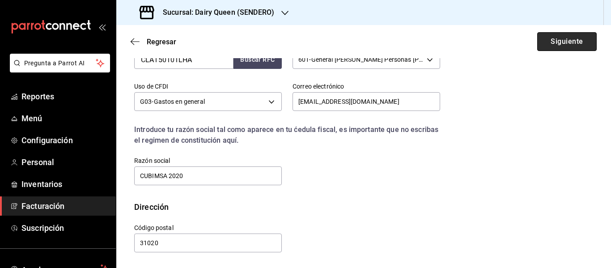
click at [569, 41] on button "Siguiente" at bounding box center [566, 41] width 59 height 19
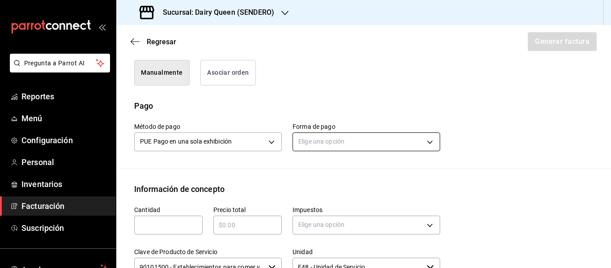
click at [318, 136] on body "Pregunta a Parrot AI Reportes Menú Configuración Personal Inventarios Facturaci…" at bounding box center [305, 134] width 611 height 268
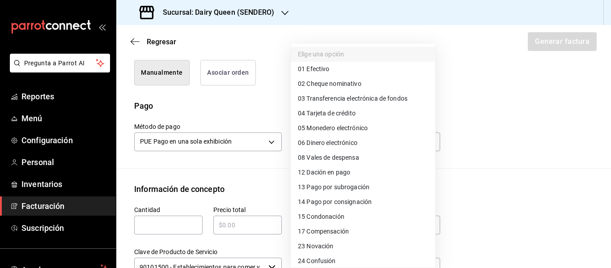
click at [323, 70] on span "01 Efectivo" at bounding box center [313, 68] width 31 height 9
type input "01"
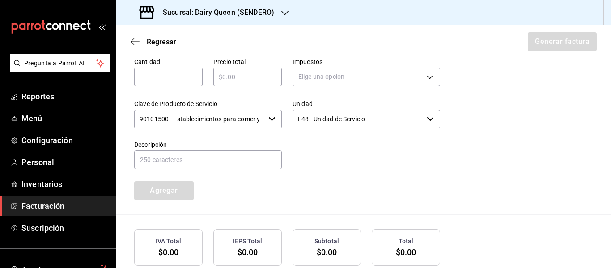
scroll to position [382, 0]
click at [173, 83] on div "​" at bounding box center [168, 76] width 68 height 19
type input "1"
paste input "$159"
type input "$159"
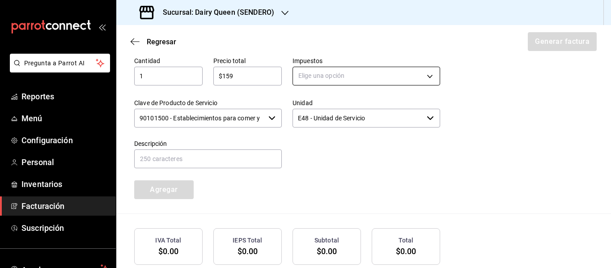
click at [336, 71] on body "Pregunta a Parrot AI Reportes Menú Configuración Personal Inventarios Facturaci…" at bounding box center [305, 134] width 611 height 268
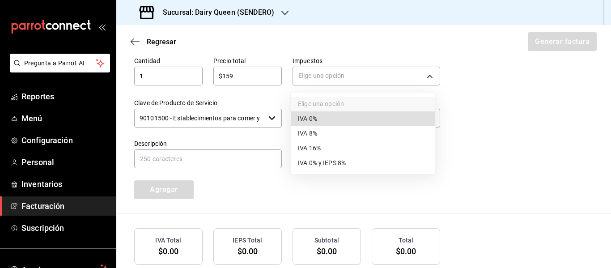
click at [308, 148] on span "IVA 16%" at bounding box center [309, 148] width 23 height 9
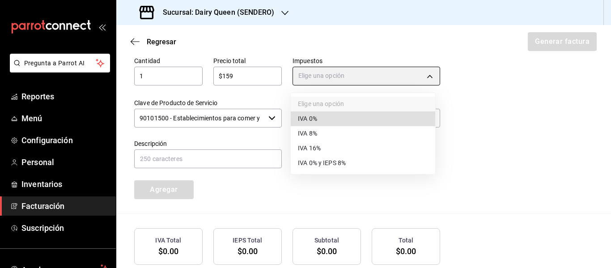
type input "IVA_16"
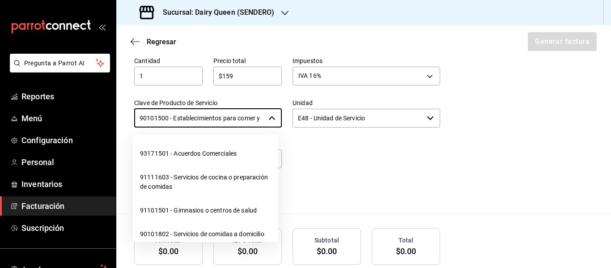
scroll to position [0, 21]
drag, startPoint x: 138, startPoint y: 116, endPoint x: 293, endPoint y: 116, distance: 155.2
click at [293, 116] on div "Cantidad 1 ​ Precio total $159 ​ Impuestos IVA 16% IVA_16 Clave de Producto de …" at bounding box center [281, 122] width 317 height 153
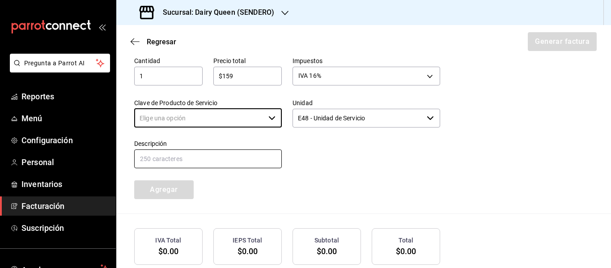
click at [175, 162] on input "text" at bounding box center [208, 158] width 148 height 19
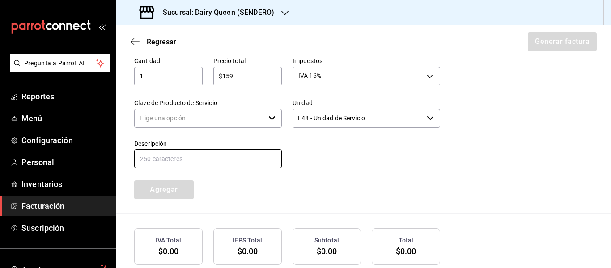
paste input "SixPack Dilly Bar"
type input "SixPack Dilly Bar"
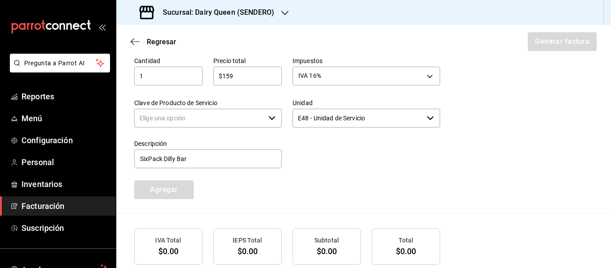
click at [167, 117] on input "Clave de Producto de Servicio" at bounding box center [199, 118] width 131 height 19
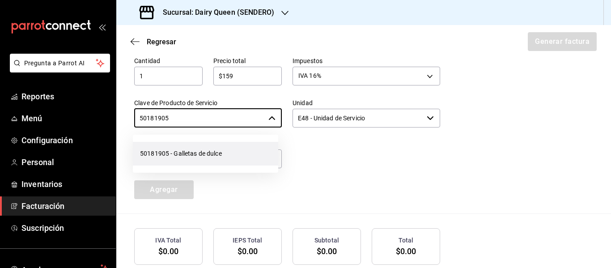
click at [206, 150] on li "50181905 - Galletas de dulce" at bounding box center [205, 154] width 145 height 24
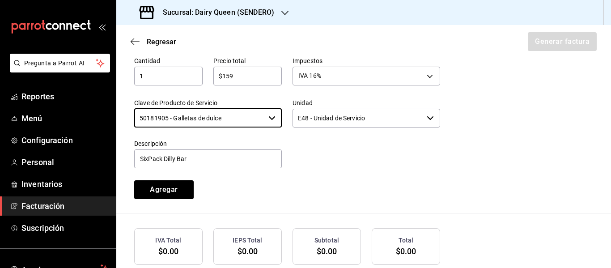
type input "50181905 - Galletas de dulce"
click at [329, 114] on input "E48 - Unidad de Servicio" at bounding box center [358, 118] width 131 height 19
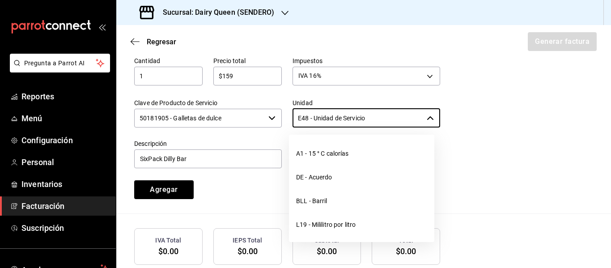
drag, startPoint x: 382, startPoint y: 115, endPoint x: 249, endPoint y: 114, distance: 133.3
click at [249, 114] on div "Cantidad 1 ​ Precio total $159 ​ Impuestos IVA 16% IVA_16 Clave de Producto de …" at bounding box center [281, 122] width 317 height 153
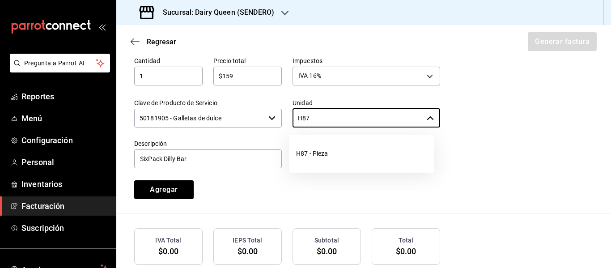
type input "H87 - Pieza"
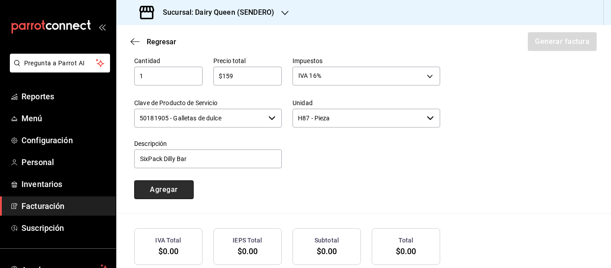
click at [165, 187] on button "Agregar" at bounding box center [163, 189] width 59 height 19
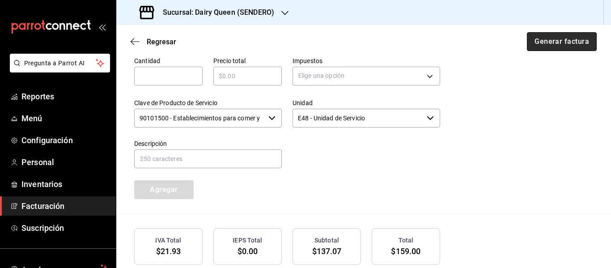
click at [572, 35] on button "Generar factura" at bounding box center [562, 41] width 70 height 19
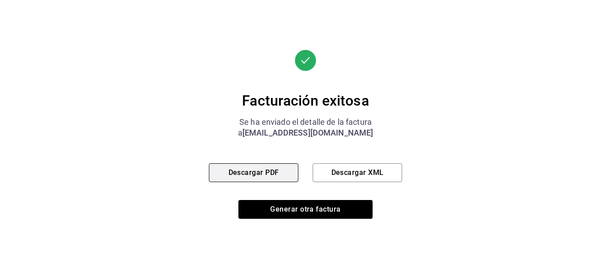
click at [255, 168] on button "Descargar PDF" at bounding box center [253, 172] width 89 height 19
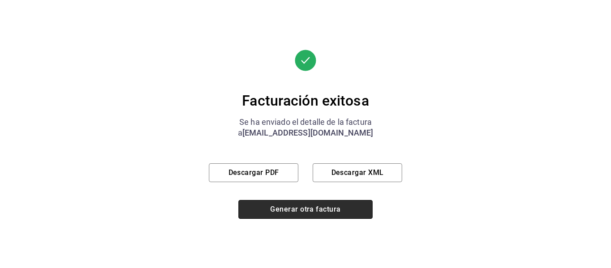
click at [291, 204] on button "Generar otra factura" at bounding box center [305, 209] width 134 height 19
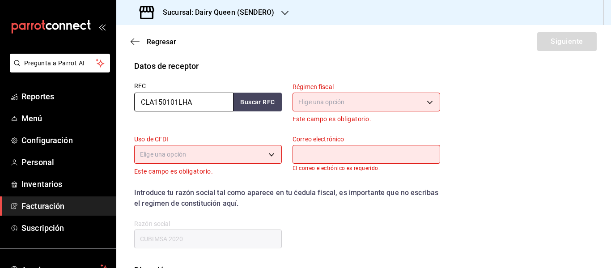
scroll to position [160, 0]
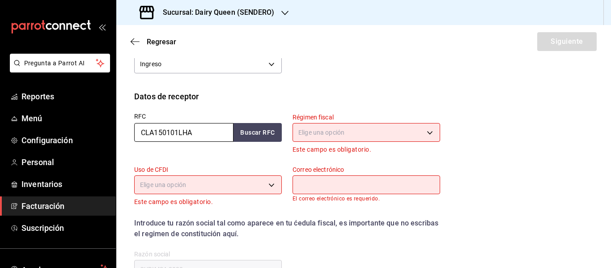
drag, startPoint x: 204, startPoint y: 135, endPoint x: 119, endPoint y: 133, distance: 85.4
click at [121, 133] on div "Datos de receptor RFC CLA150101LHA Buscar RFC Régimen fiscal Elige una opción E…" at bounding box center [363, 192] width 495 height 204
paste input "ARO140930BU0"
type input "ARO140930BU0"
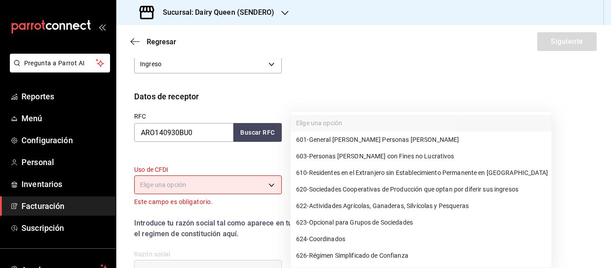
click at [346, 138] on body "Pregunta a Parrot AI Reportes Menú Configuración Personal Inventarios Facturaci…" at bounding box center [305, 134] width 611 height 268
click at [349, 141] on span "601 - General [PERSON_NAME] Personas [PERSON_NAME]" at bounding box center [377, 139] width 163 height 9
type input "601"
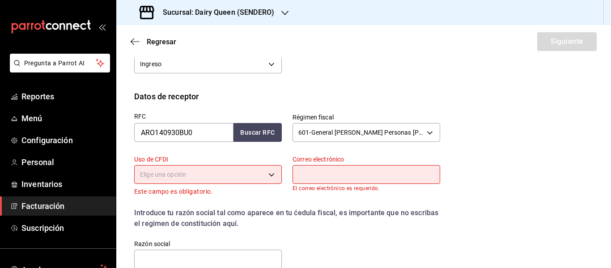
click at [218, 178] on body "Pregunta a Parrot AI Reportes Menú Configuración Personal Inventarios Facturaci…" at bounding box center [305, 134] width 611 height 268
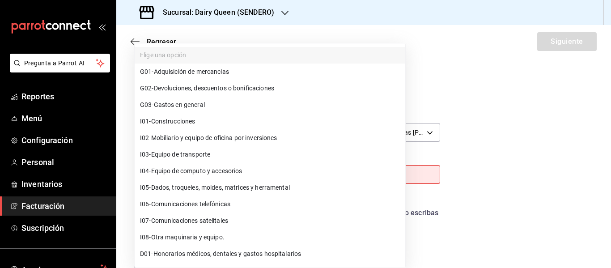
click at [183, 102] on span "G03 - Gastos en general" at bounding box center [172, 104] width 65 height 9
type input "G03"
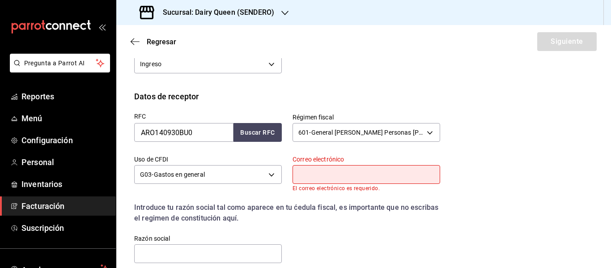
click at [330, 174] on input "text" at bounding box center [367, 174] width 148 height 19
type input "[EMAIL_ADDRESS][DOMAIN_NAME]"
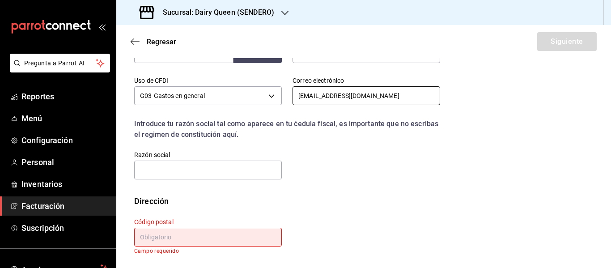
scroll to position [239, 0]
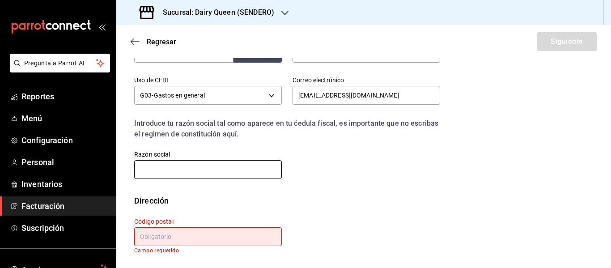
click at [171, 173] on input "text" at bounding box center [208, 169] width 148 height 19
paste input "AVANT ROBOTICS"
type input "AVANT ROBOTICS"
click at [172, 238] on input "text" at bounding box center [208, 236] width 148 height 19
paste input "66367"
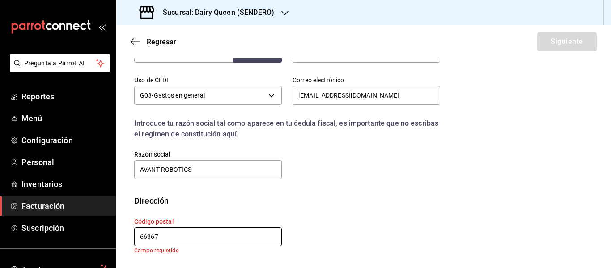
scroll to position [233, 0]
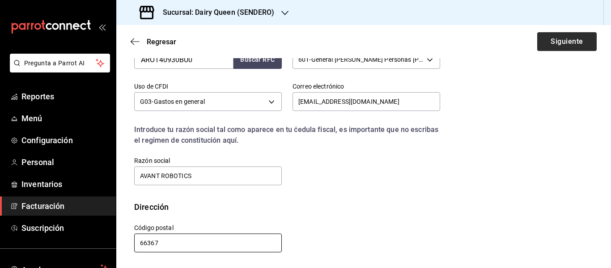
type input "66367"
click at [557, 38] on button "Siguiente" at bounding box center [566, 41] width 59 height 19
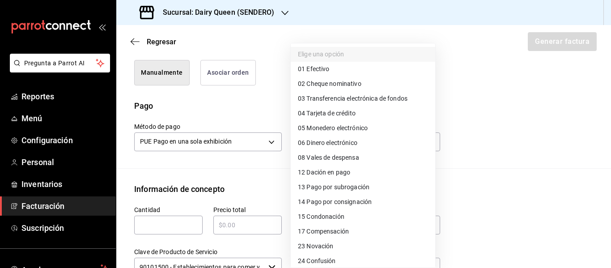
drag, startPoint x: 349, startPoint y: 141, endPoint x: 339, endPoint y: 155, distance: 17.0
click at [348, 142] on body "Pregunta a Parrot AI Reportes Menú Configuración Personal Inventarios Facturaci…" at bounding box center [305, 134] width 611 height 268
click at [322, 71] on span "01 Efectivo" at bounding box center [313, 68] width 31 height 9
type input "01"
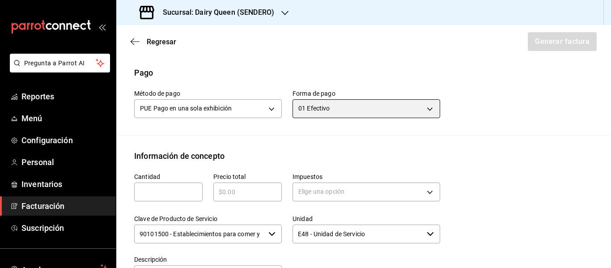
scroll to position [308, 0]
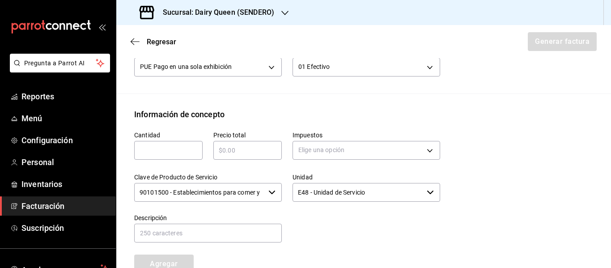
click at [195, 156] on div "​" at bounding box center [168, 150] width 68 height 19
type input "1"
paste input "$1090.00"
type input "$1090.00"
click at [187, 151] on input "1" at bounding box center [168, 150] width 68 height 11
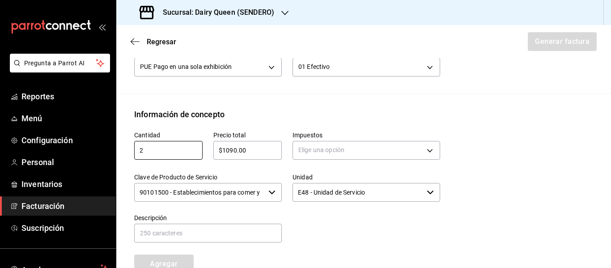
type input "2"
type input "1"
drag, startPoint x: 264, startPoint y: 150, endPoint x: 193, endPoint y: 152, distance: 71.1
click at [193, 152] on div "Cantidad 1 ​ Precio total $1090.00 ​ Impuestos Elige una opción Clave de Produc…" at bounding box center [281, 196] width 317 height 153
paste input "545"
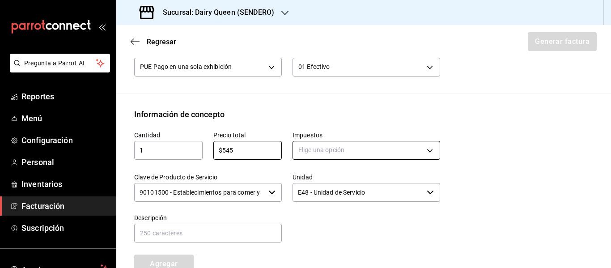
type input "$545"
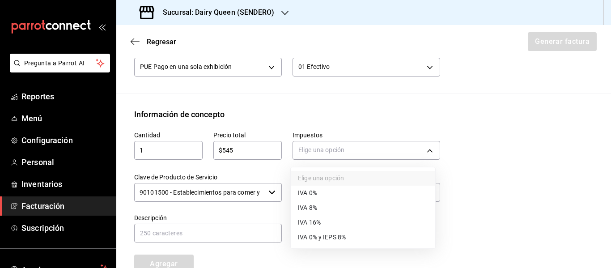
click at [351, 147] on body "Pregunta a Parrot AI Reportes Menú Configuración Personal Inventarios Facturaci…" at bounding box center [305, 134] width 611 height 268
click at [311, 225] on span "IVA 16%" at bounding box center [309, 222] width 23 height 9
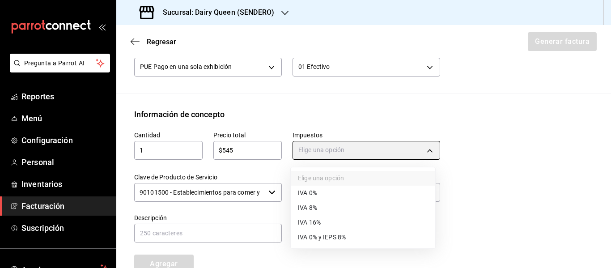
type input "IVA_16"
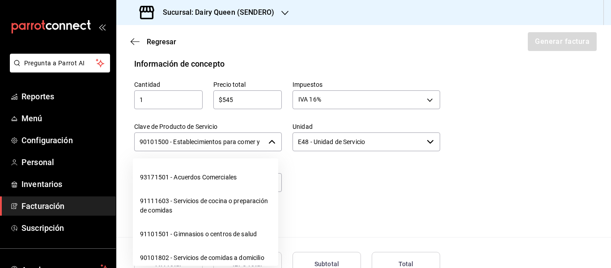
scroll to position [0, 21]
drag, startPoint x: 140, startPoint y: 139, endPoint x: 266, endPoint y: 139, distance: 126.1
click at [266, 139] on div "90101500 - Establecimientos para comer y beber ​" at bounding box center [208, 141] width 148 height 19
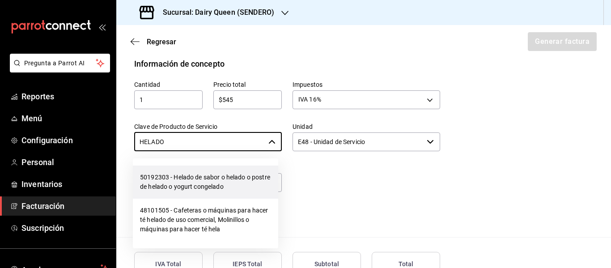
click at [182, 180] on li "50192303 - Helado de sabor o helado o postre de helado o yogurt congelado" at bounding box center [205, 181] width 145 height 33
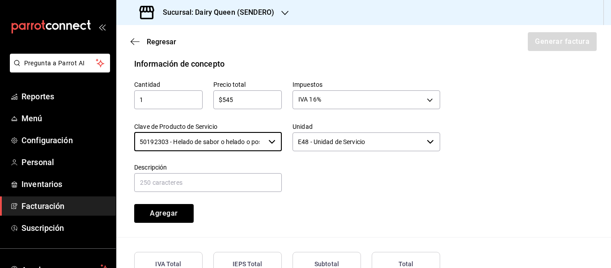
type input "50192303 - Helado de sabor o helado o postre de helado o yogurt congelado"
click at [309, 138] on input "E48 - Unidad de Servicio" at bounding box center [358, 141] width 131 height 19
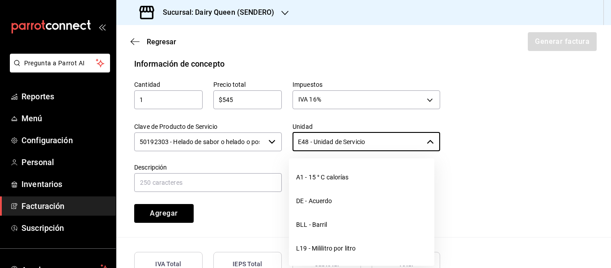
drag, startPoint x: 369, startPoint y: 142, endPoint x: 276, endPoint y: 144, distance: 93.1
click at [279, 144] on div "Cantidad 1 ​ Precio total $545 ​ Impuestos IVA 16% IVA_16 Clave de Producto de …" at bounding box center [281, 146] width 317 height 153
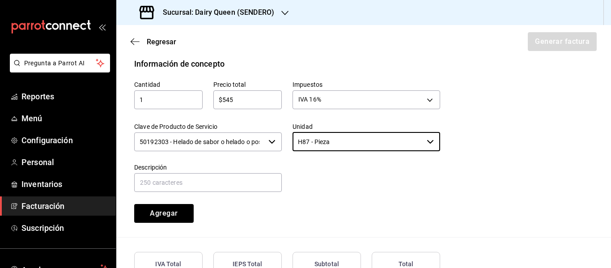
type input "H87 - Pieza"
click at [195, 179] on input "text" at bounding box center [208, 182] width 148 height 19
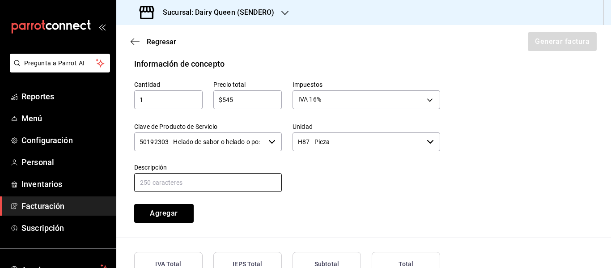
paste input "Pastel De Blizzard® De Oreo®"
type input "Pastel De Blizzard® De Oreo®"
click at [185, 217] on button "Agregar" at bounding box center [163, 213] width 59 height 19
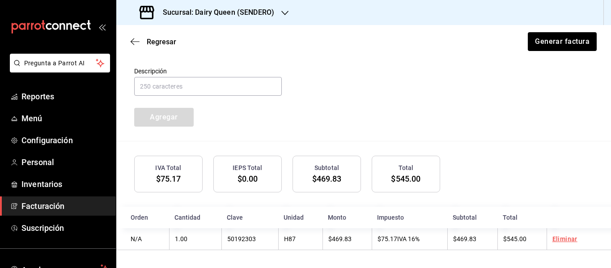
scroll to position [381, 0]
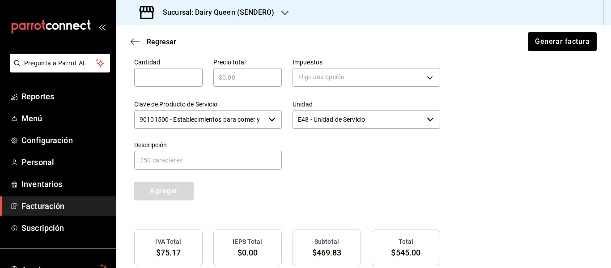
click at [177, 72] on input "text" at bounding box center [168, 77] width 68 height 11
type input "1"
paste input "$545"
type input "$545"
click at [317, 66] on div "Elige una opción" at bounding box center [367, 76] width 148 height 24
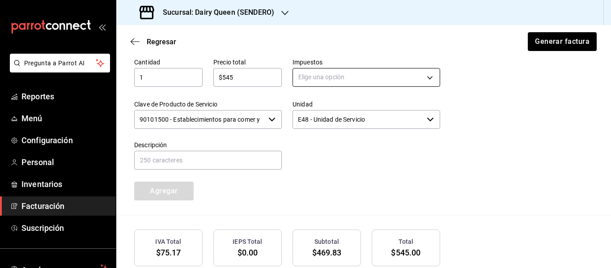
click at [317, 70] on body "Pregunta a Parrot AI Reportes Menú Configuración Personal Inventarios Facturaci…" at bounding box center [305, 134] width 611 height 268
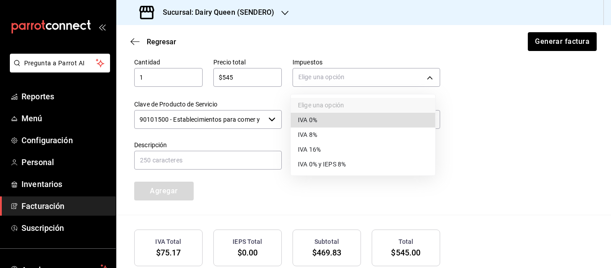
click at [317, 151] on span "IVA 16%" at bounding box center [309, 149] width 23 height 9
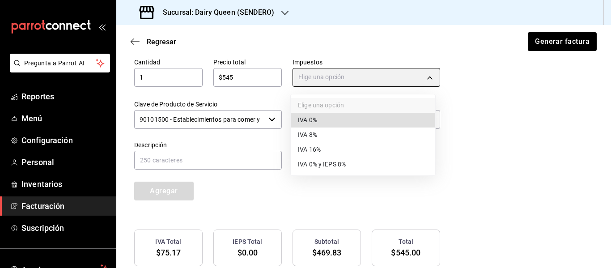
type input "IVA_16"
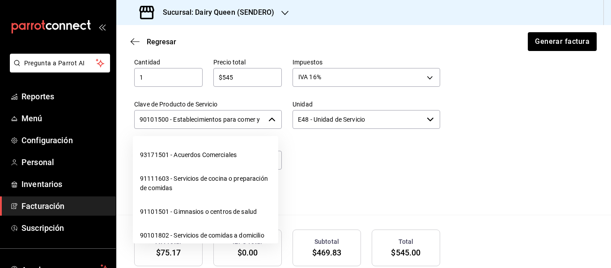
scroll to position [0, 21]
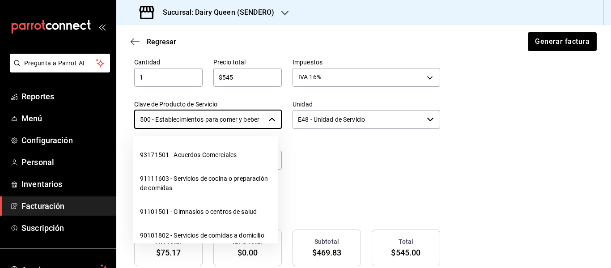
drag, startPoint x: 139, startPoint y: 119, endPoint x: 283, endPoint y: 119, distance: 144.0
click at [283, 119] on div "Cantidad 1 ​ Precio total $545 ​ Impuestos IVA 16% IVA_16 Clave de Producto de …" at bounding box center [281, 123] width 317 height 153
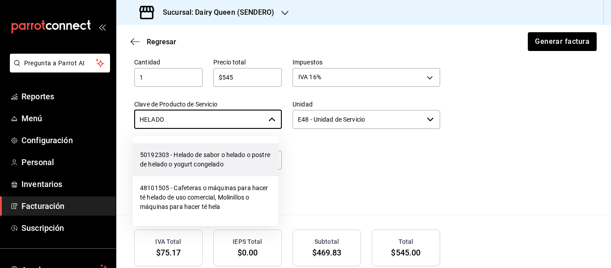
click at [229, 161] on li "50192303 - Helado de sabor o helado o postre de helado o yogurt congelado" at bounding box center [205, 159] width 145 height 33
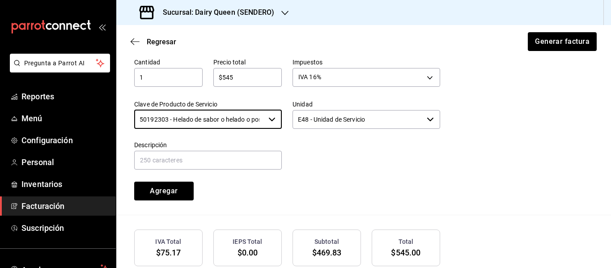
type input "50192303 - Helado de sabor o helado o postre de helado o yogurt congelado"
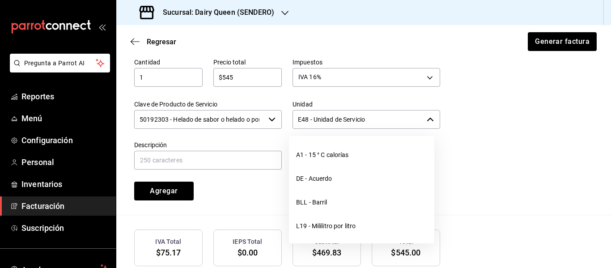
click at [359, 119] on input "E48 - Unidad de Servicio" at bounding box center [358, 119] width 131 height 19
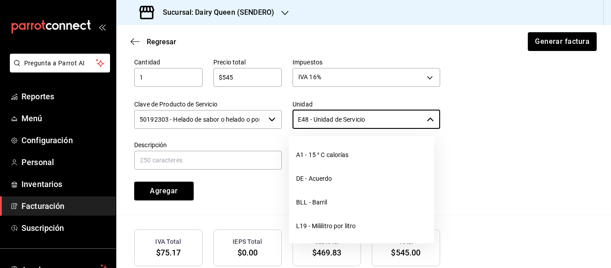
drag, startPoint x: 381, startPoint y: 119, endPoint x: 281, endPoint y: 120, distance: 99.8
click at [282, 120] on div "Unidad E48 - Unidad de Servicio ​" at bounding box center [361, 109] width 158 height 41
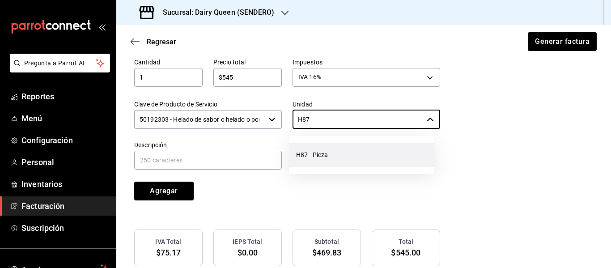
click at [305, 161] on li "H87 - Pieza" at bounding box center [361, 155] width 145 height 24
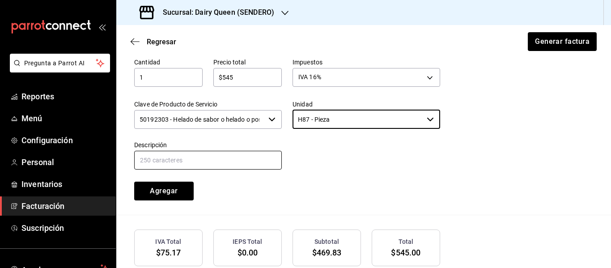
type input "H87 - Pieza"
click at [197, 159] on input "text" at bounding box center [208, 160] width 148 height 19
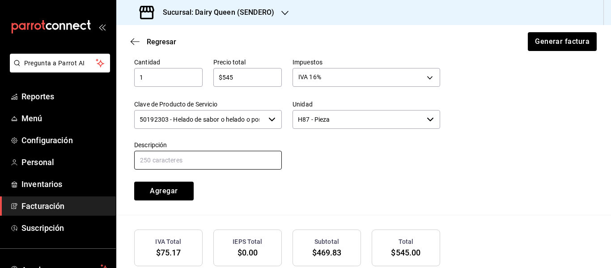
click at [180, 161] on input "text" at bounding box center [208, 160] width 148 height 19
paste input "Pastel Blizzard® Fresa Pay De Queso"
type input "Pastel Blizzard® Fresa Pay De Queso"
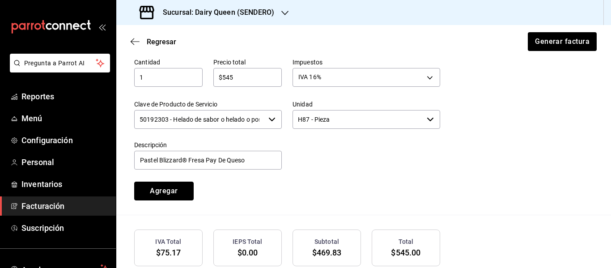
click at [176, 191] on button "Agregar" at bounding box center [163, 191] width 59 height 19
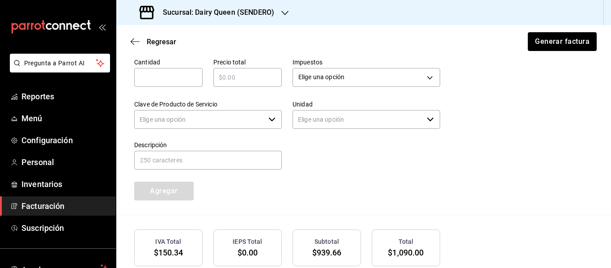
type input "90101500 - Establecimientos para comer y beber"
type input "E48 - Unidad de Servicio"
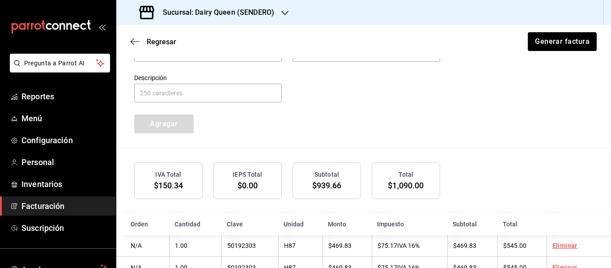
scroll to position [478, 0]
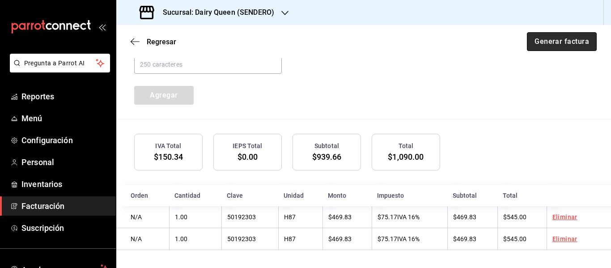
click at [563, 35] on button "Generar factura" at bounding box center [562, 41] width 70 height 19
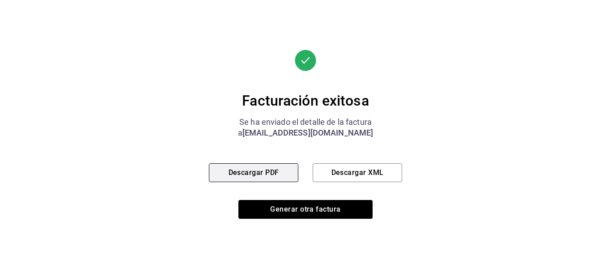
click at [255, 173] on button "Descargar PDF" at bounding box center [253, 172] width 89 height 19
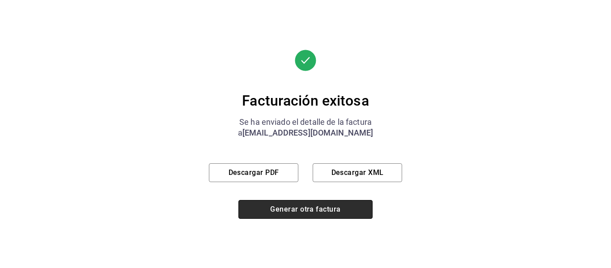
click at [313, 211] on button "Generar otra factura" at bounding box center [305, 209] width 134 height 19
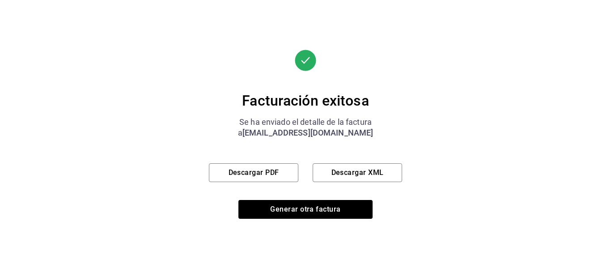
scroll to position [160, 0]
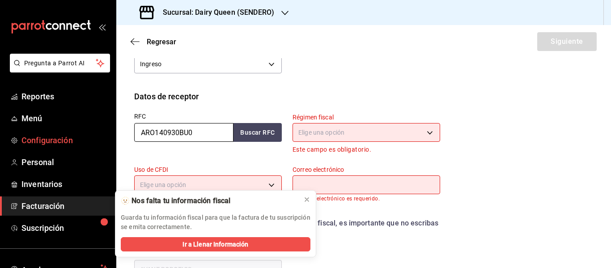
drag, startPoint x: 118, startPoint y: 131, endPoint x: 98, endPoint y: 131, distance: 20.1
click at [98, 131] on div "Pregunta a Parrot AI Reportes Menú Configuración Personal Inventarios Facturaci…" at bounding box center [305, 134] width 611 height 268
paste input "CLR001128TI3"
type input "CLR001128TI3"
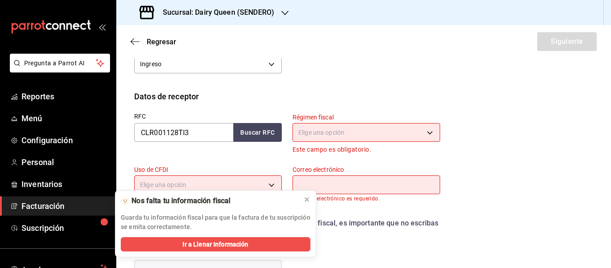
click at [322, 137] on body "Pregunta a Parrot AI Reportes Menú Configuración Personal Inventarios Facturaci…" at bounding box center [305, 134] width 611 height 268
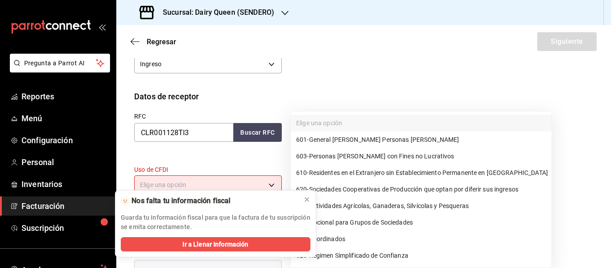
click at [339, 136] on span "601 - General [PERSON_NAME] Personas [PERSON_NAME]" at bounding box center [377, 139] width 163 height 9
type input "601"
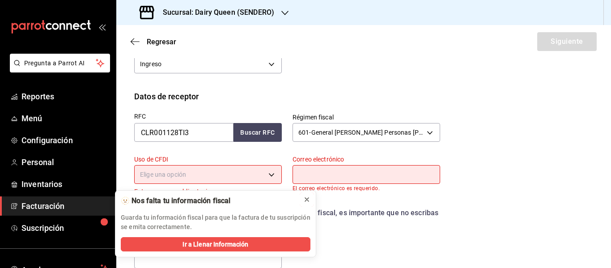
click at [305, 198] on icon at bounding box center [306, 199] width 7 height 7
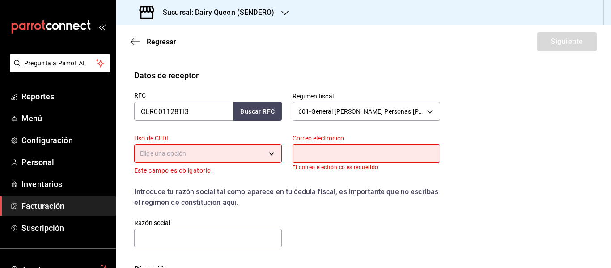
scroll to position [235, 0]
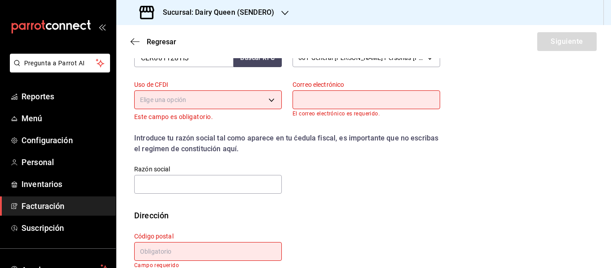
click at [226, 102] on body "Pregunta a Parrot AI Reportes Menú Configuración Personal Inventarios Facturaci…" at bounding box center [305, 134] width 611 height 268
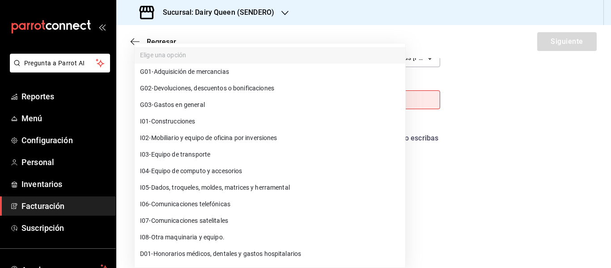
click at [180, 102] on span "G03 - Gastos en general" at bounding box center [172, 104] width 65 height 9
type input "G03"
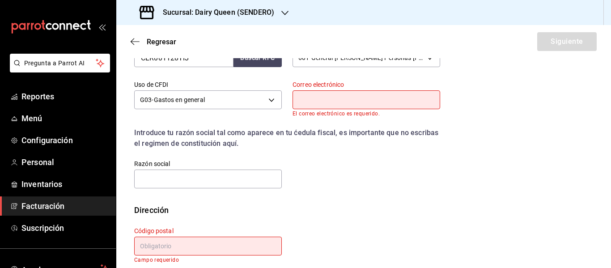
click at [306, 97] on input "text" at bounding box center [367, 99] width 148 height 19
type input "[EMAIL_ADDRESS][DOMAIN_NAME]"
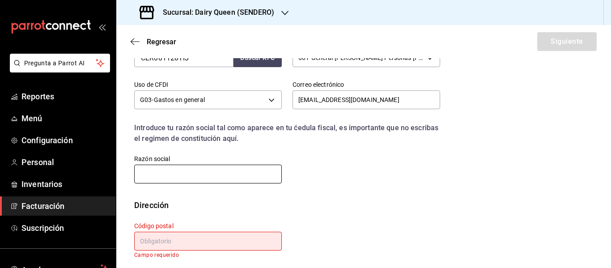
click at [191, 182] on input "text" at bounding box center [208, 174] width 148 height 19
paste input "CENTRO LLANTERO [PERSON_NAME]"
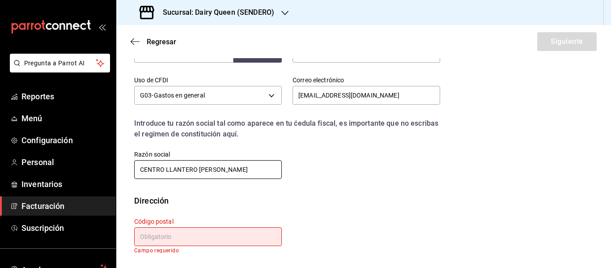
type input "CENTRO LLANTERO [PERSON_NAME]"
click at [192, 241] on input "text" at bounding box center [208, 236] width 148 height 19
paste input "66600"
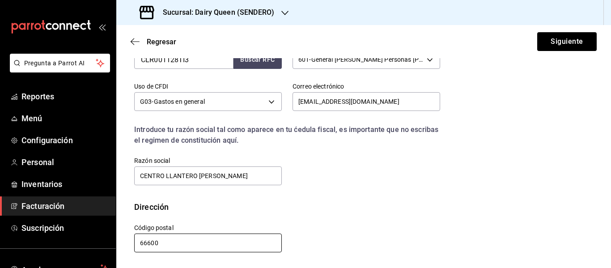
scroll to position [233, 0]
type input "66600"
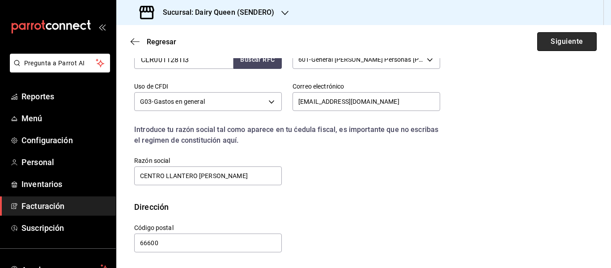
click at [567, 42] on button "Siguiente" at bounding box center [566, 41] width 59 height 19
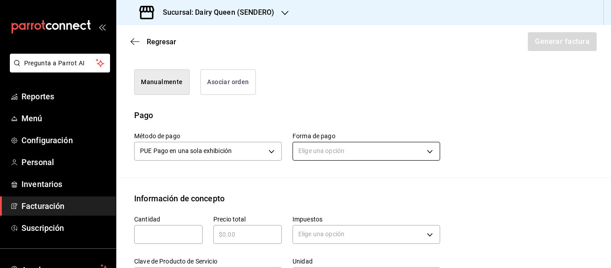
click at [317, 141] on body "Pregunta a Parrot AI Reportes Menú Configuración Personal Inventarios Facturaci…" at bounding box center [305, 134] width 611 height 268
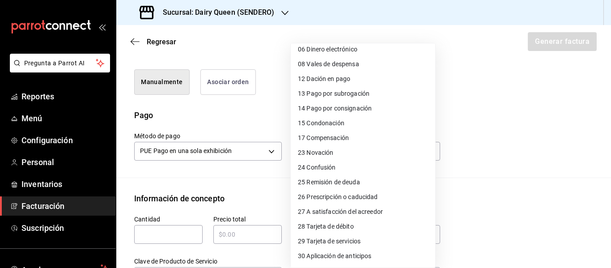
scroll to position [123, 0]
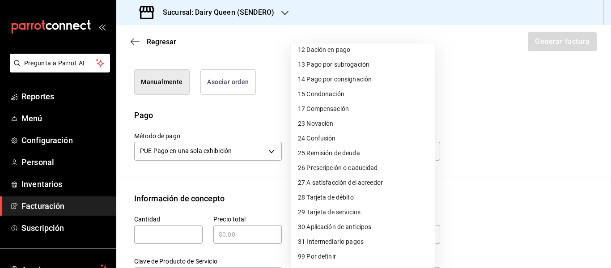
click at [352, 199] on span "28 Tarjeta de débito" at bounding box center [326, 197] width 56 height 9
type input "28"
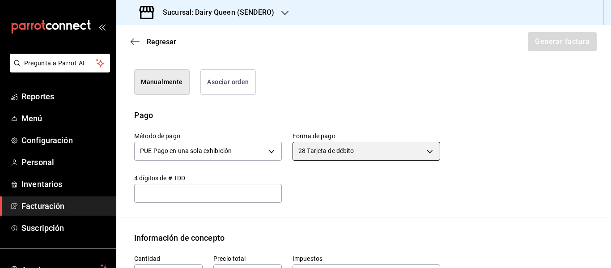
scroll to position [382, 0]
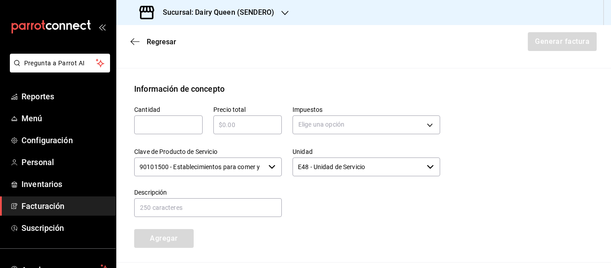
click at [176, 119] on input "text" at bounding box center [168, 124] width 68 height 11
type input "1"
paste input "$37"
type input "$37"
click at [314, 115] on body "Pregunta a Parrot AI Reportes Menú Configuración Personal Inventarios Facturaci…" at bounding box center [305, 134] width 611 height 268
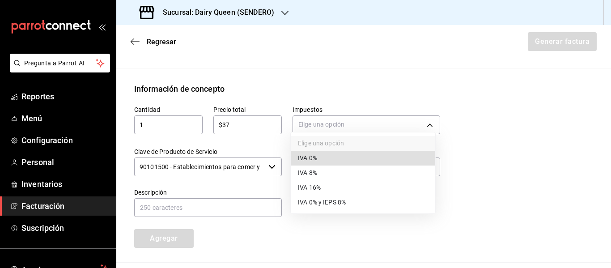
click at [307, 186] on span "IVA 16%" at bounding box center [309, 187] width 23 height 9
type input "IVA_16"
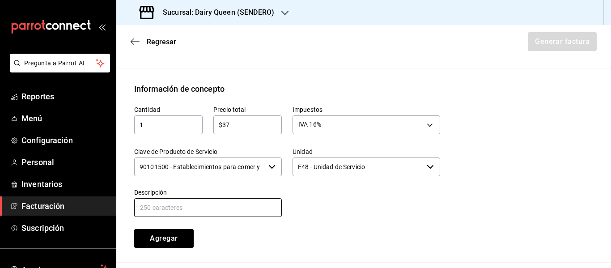
click at [198, 204] on input "text" at bounding box center [208, 207] width 148 height 19
paste input "Cono"
type input "Cono"
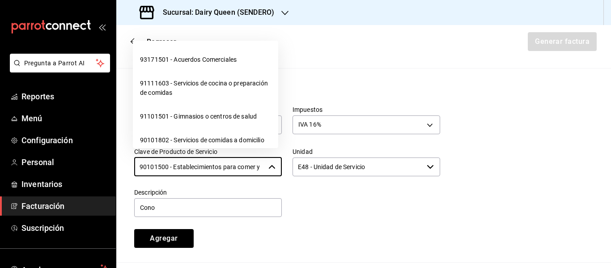
scroll to position [0, 21]
drag, startPoint x: 141, startPoint y: 156, endPoint x: 286, endPoint y: 156, distance: 145.4
click at [286, 156] on div "Cantidad 1 ​ Precio total $37 ​ Impuestos IVA 16% IVA_16 Clave de Producto de S…" at bounding box center [281, 171] width 317 height 153
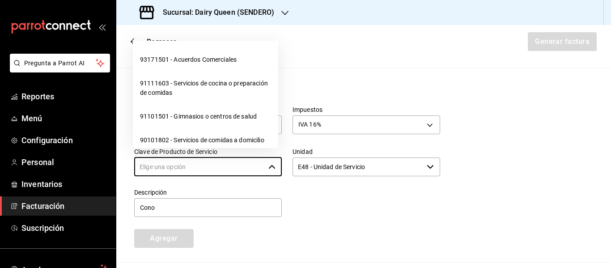
scroll to position [0, 0]
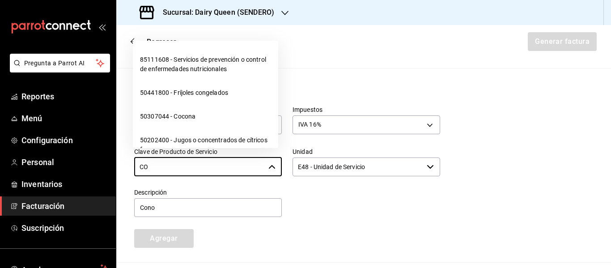
type input "C"
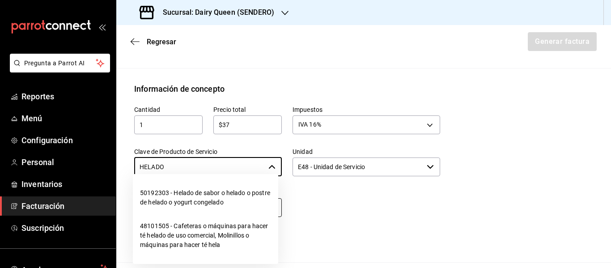
click at [216, 192] on li "50192303 - Helado de sabor o helado o postre de helado o yogurt congelado" at bounding box center [205, 197] width 145 height 33
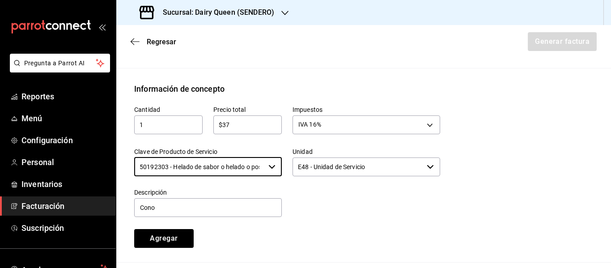
type input "50192303 - Helado de sabor o helado o postre de helado o yogurt congelado"
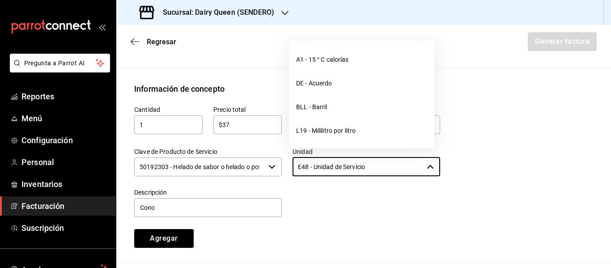
drag, startPoint x: 381, startPoint y: 158, endPoint x: 247, endPoint y: 161, distance: 133.3
click at [247, 161] on div "Cantidad 1 ​ Precio total $37 ​ Impuestos IVA 16% IVA_16 Clave de Producto de S…" at bounding box center [281, 171] width 317 height 153
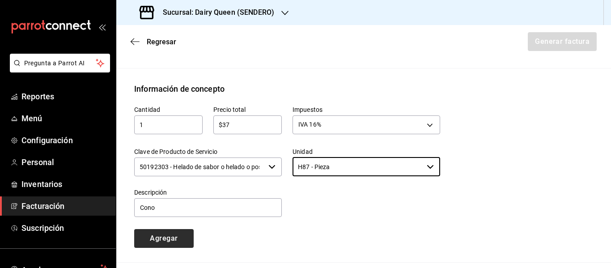
type input "H87 - Pieza"
click at [175, 235] on button "Agregar" at bounding box center [163, 238] width 59 height 19
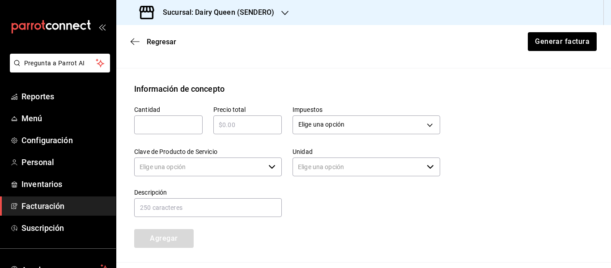
type input "90101500 - Establecimientos para comer y beber"
type input "E48 - Unidad de Servicio"
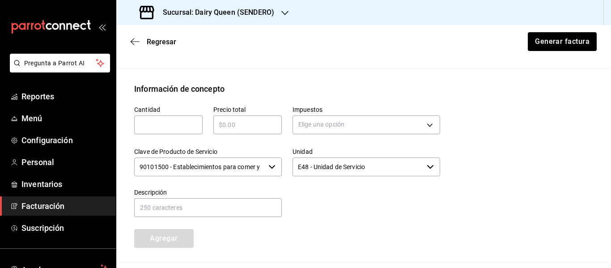
click at [164, 120] on input "text" at bounding box center [168, 124] width 68 height 11
type input "1"
type input "$159"
click at [299, 122] on body "Pregunta a Parrot AI Reportes Menú Configuración Personal Inventarios Facturaci…" at bounding box center [305, 134] width 611 height 268
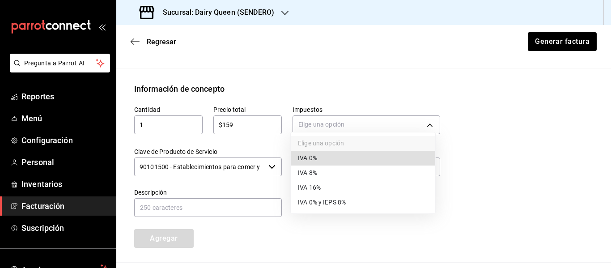
click at [314, 186] on span "IVA 16%" at bounding box center [309, 187] width 23 height 9
type input "IVA_16"
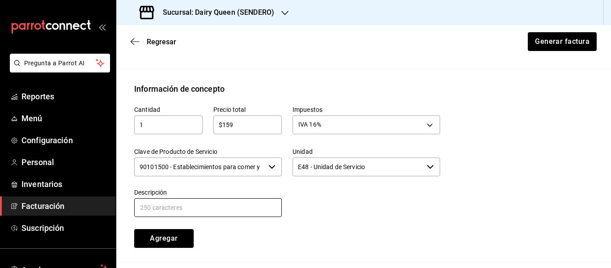
click at [161, 198] on input "text" at bounding box center [208, 207] width 148 height 19
paste input "SixPack Dilly Bar"
type input "SixPack Dilly Bar"
click at [185, 157] on input "90101500 - Establecimientos para comer y beber" at bounding box center [199, 166] width 131 height 19
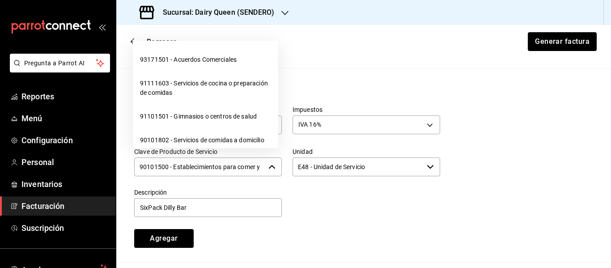
scroll to position [0, 21]
drag, startPoint x: 138, startPoint y: 157, endPoint x: 271, endPoint y: 159, distance: 132.9
click at [271, 159] on div "90101500 - Establecimientos para comer y beber ​" at bounding box center [208, 166] width 148 height 19
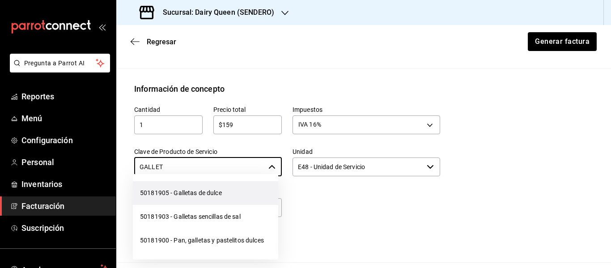
click at [211, 195] on li "50181905 - Galletas de dulce" at bounding box center [205, 193] width 145 height 24
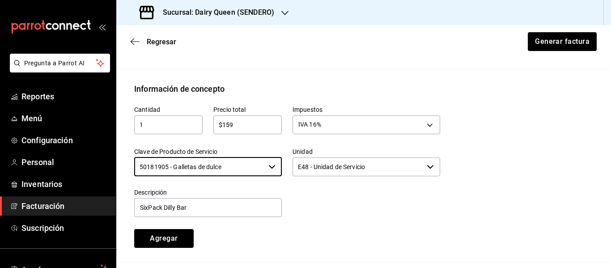
type input "50181905 - Galletas de dulce"
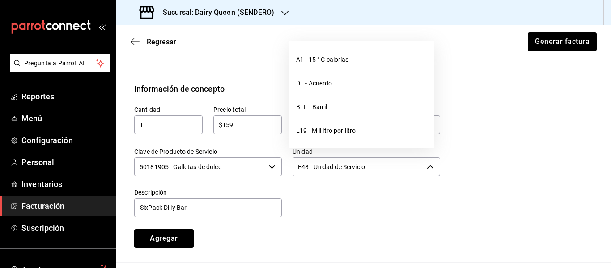
click at [368, 157] on input "E48 - Unidad de Servicio" at bounding box center [358, 166] width 131 height 19
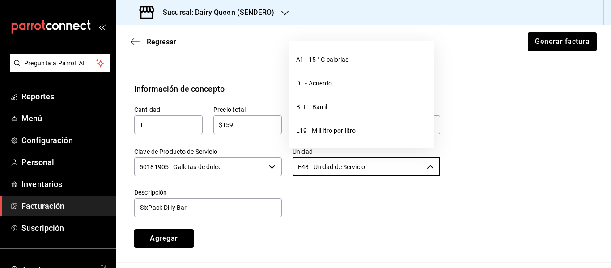
drag, startPoint x: 373, startPoint y: 157, endPoint x: 276, endPoint y: 157, distance: 97.1
click at [276, 157] on div "Cantidad 1 ​ Precio total $159 ​ Impuestos IVA 16% IVA_16 Clave de Producto de …" at bounding box center [281, 171] width 317 height 153
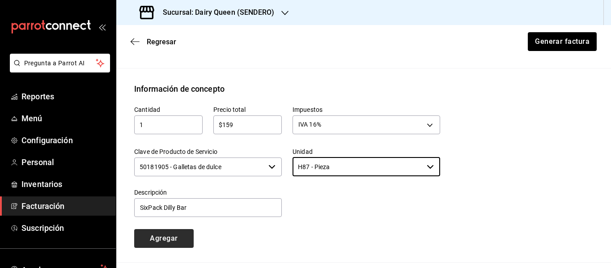
type input "H87 - Pieza"
click at [164, 229] on button "Agregar" at bounding box center [163, 238] width 59 height 19
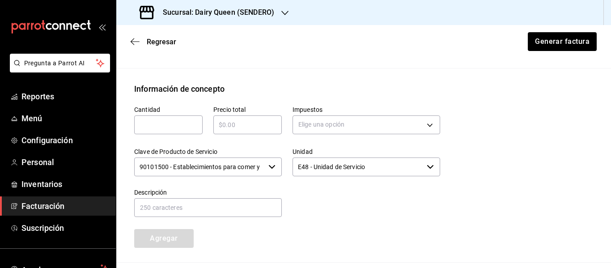
click at [173, 115] on div "​" at bounding box center [168, 124] width 68 height 19
type input "1"
paste input "$159"
type input "$159"
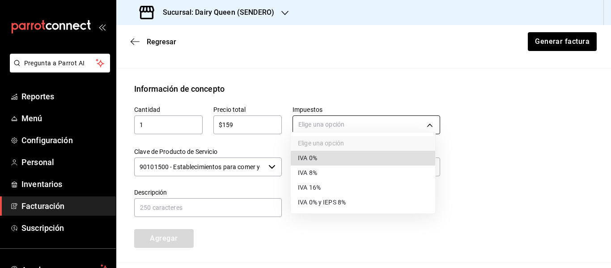
click at [358, 115] on body "Pregunta a Parrot AI Reportes Menú Configuración Personal Inventarios Facturaci…" at bounding box center [305, 134] width 611 height 268
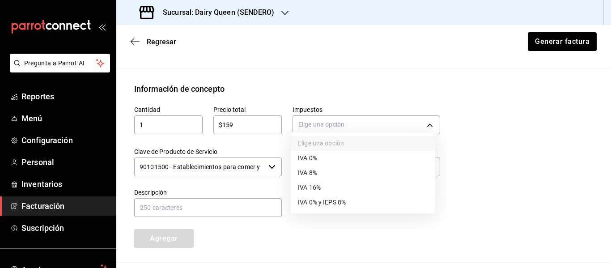
click at [321, 187] on li "IVA 16%" at bounding box center [363, 187] width 144 height 15
type input "IVA_16"
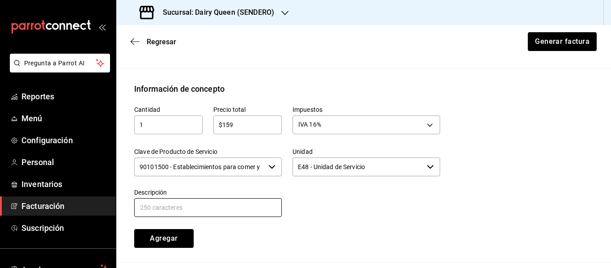
click at [165, 198] on input "text" at bounding box center [208, 207] width 148 height 19
paste input "SixPack Dilly Bar"
type input "SixPack Dilly Bar"
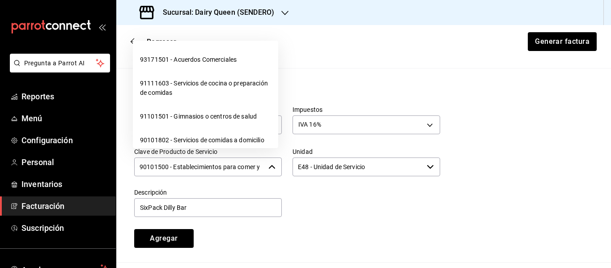
scroll to position [0, 21]
drag, startPoint x: 138, startPoint y: 157, endPoint x: 272, endPoint y: 153, distance: 134.2
click at [272, 157] on div "90101500 - Establecimientos para comer y beber ​" at bounding box center [208, 166] width 148 height 19
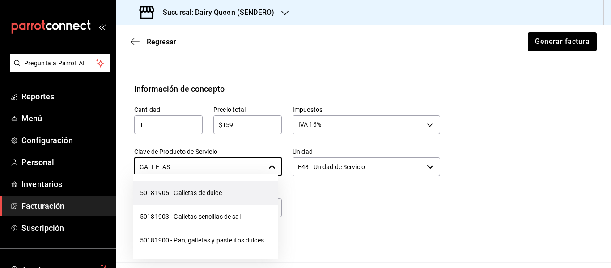
click at [228, 187] on li "50181905 - Galletas de dulce" at bounding box center [205, 193] width 145 height 24
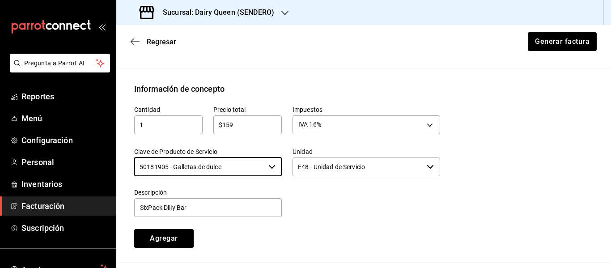
type input "50181905 - Galletas de dulce"
click at [352, 162] on input "E48 - Unidad de Servicio" at bounding box center [358, 166] width 131 height 19
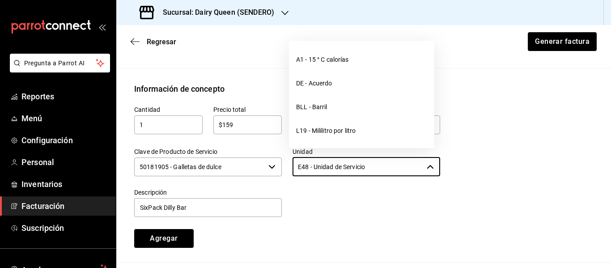
drag, startPoint x: 378, startPoint y: 155, endPoint x: 272, endPoint y: 157, distance: 106.0
click at [272, 157] on div "Cantidad 1 ​ Precio total $159 ​ Impuestos IVA 16% IVA_16 Clave de Producto de …" at bounding box center [281, 171] width 317 height 153
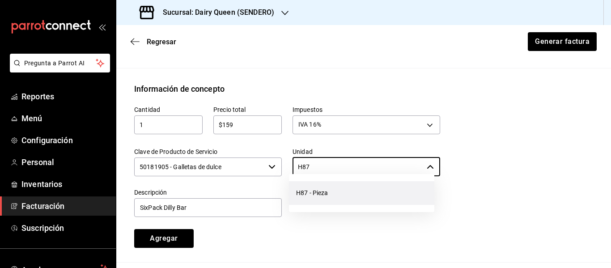
click at [302, 190] on li "H87 - Pieza" at bounding box center [361, 193] width 145 height 24
type input "H87 - Pieza"
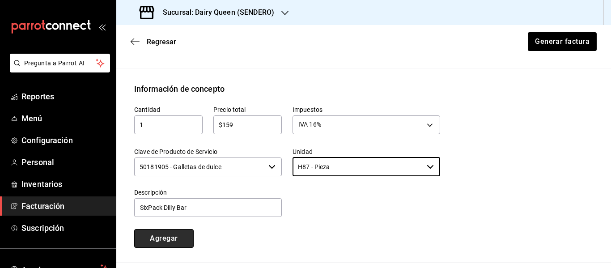
click at [175, 229] on button "Agregar" at bounding box center [163, 238] width 59 height 19
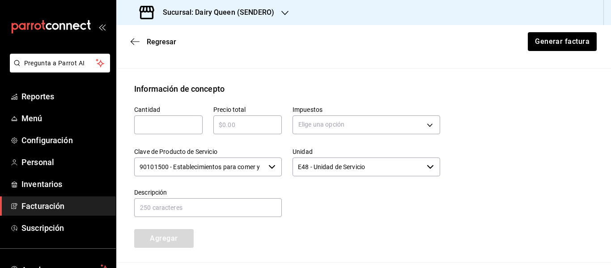
scroll to position [539, 0]
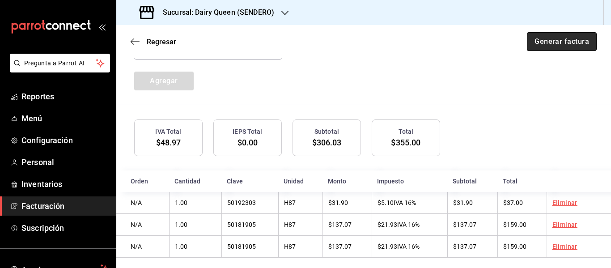
click at [552, 41] on button "Generar factura" at bounding box center [562, 41] width 70 height 19
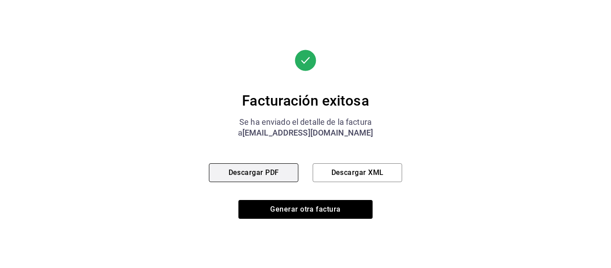
click at [279, 172] on button "Descargar PDF" at bounding box center [253, 172] width 89 height 19
